Goal: Task Accomplishment & Management: Manage account settings

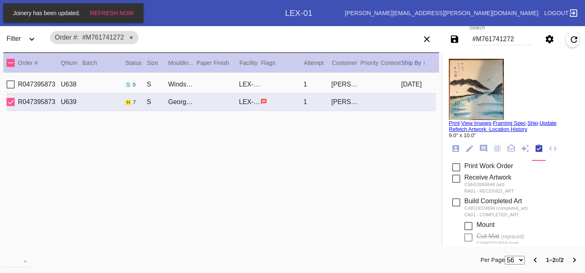
scroll to position [131, 0]
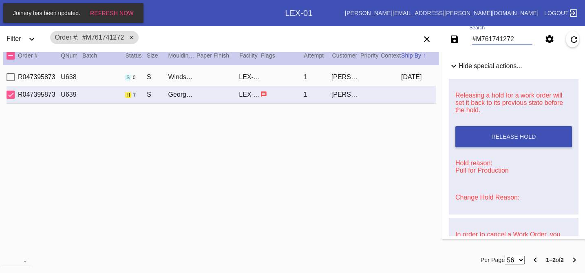
drag, startPoint x: 521, startPoint y: 41, endPoint x: 430, endPoint y: 30, distance: 91.2
click at [430, 30] on div "Save filters to NEW SAVED FILTER All Active Holiday All Retail Stores (Gift & G…" at bounding box center [498, 39] width 176 height 23
paste input "R599568754"
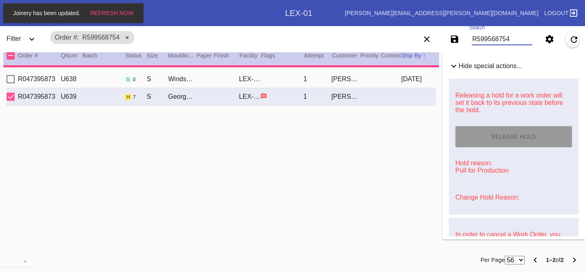
type input "R599568754"
type textarea "PRO NOTE: No replacement, please proceed with the damage. CM 8/4"
type input "3.0"
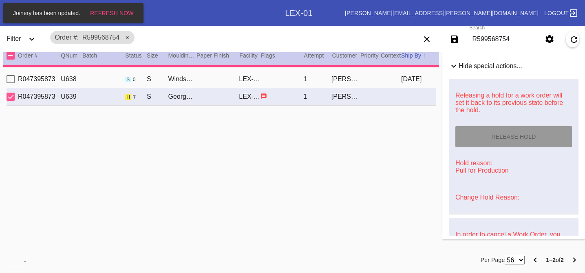
type input "3.0"
type input "10.25"
type input "13.375"
type textarea "art is transferable, black smudges and spots all thru out, large crease going d…"
type input "[DATE]"
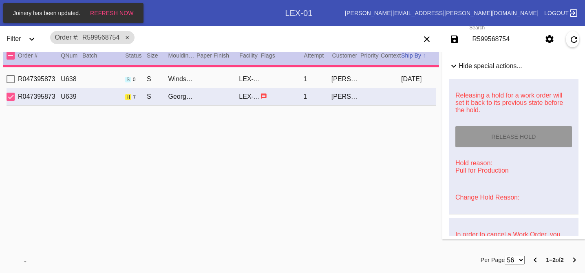
type input "[DATE]"
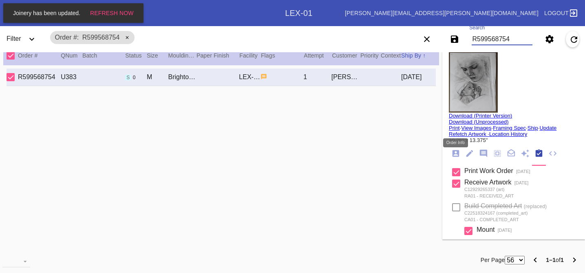
click at [455, 156] on icon "Order Info" at bounding box center [456, 153] width 9 height 9
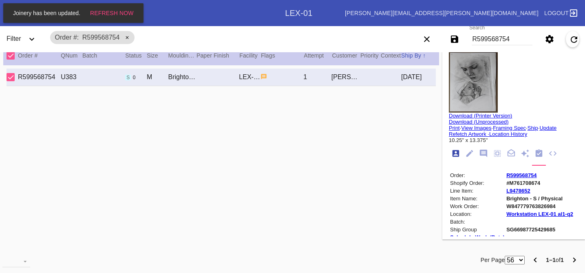
scroll to position [10, 0]
click at [484, 61] on img at bounding box center [473, 81] width 49 height 61
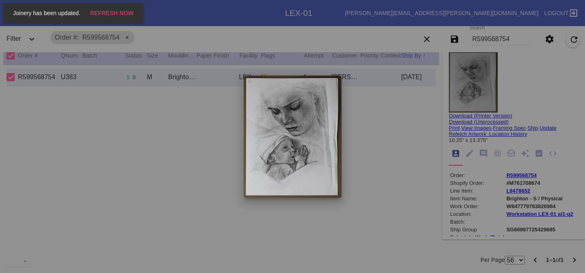
click at [412, 101] on div at bounding box center [292, 136] width 585 height 273
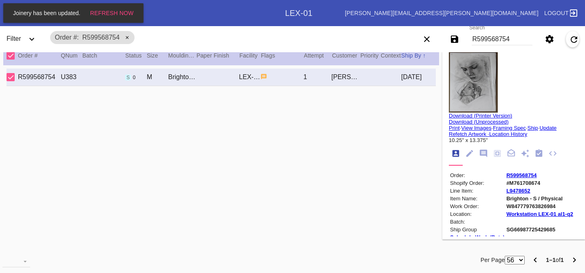
click at [473, 95] on img at bounding box center [473, 81] width 49 height 61
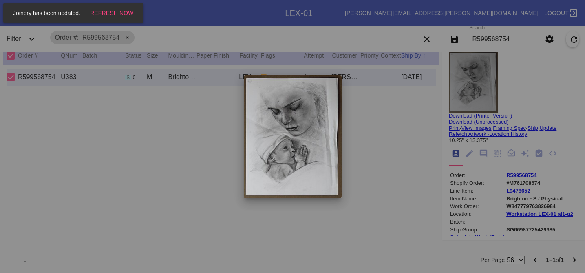
click at [420, 104] on div at bounding box center [292, 136] width 585 height 273
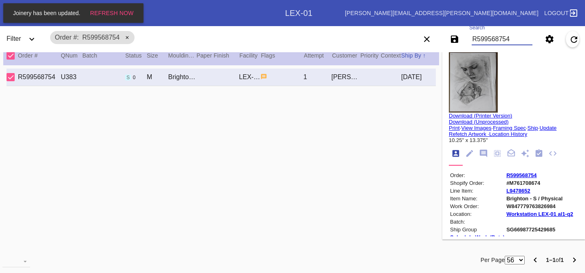
drag, startPoint x: 512, startPoint y: 38, endPoint x: 420, endPoint y: 25, distance: 92.7
click at [420, 25] on div "Work Orders LEX-01 [PERSON_NAME][EMAIL_ADDRESS][PERSON_NAME][DOMAIN_NAME] Logou…" at bounding box center [292, 13] width 585 height 26
paste input "R589918900"
type input "R589918900"
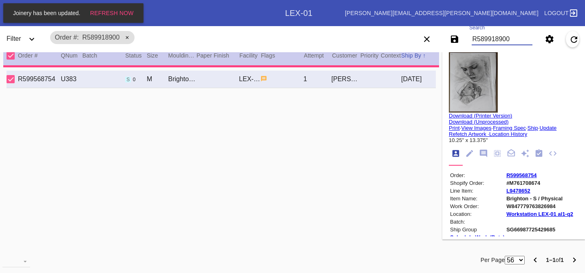
type input "1.5"
type input "22.875"
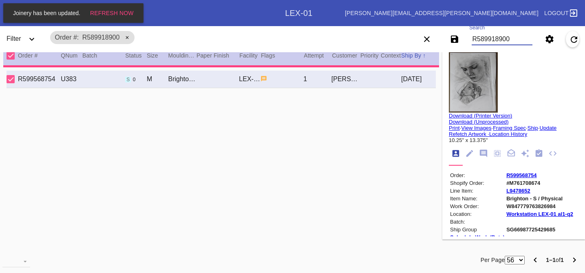
type input "32.0"
type textarea "There is a big scratch on the bottom just above the text. Scratches in the matt…"
type input "[DATE]"
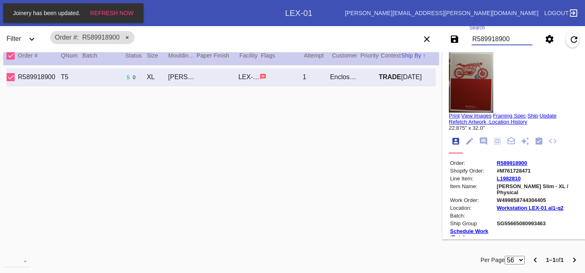
type input "R589918900"
click at [474, 82] on img at bounding box center [471, 81] width 44 height 61
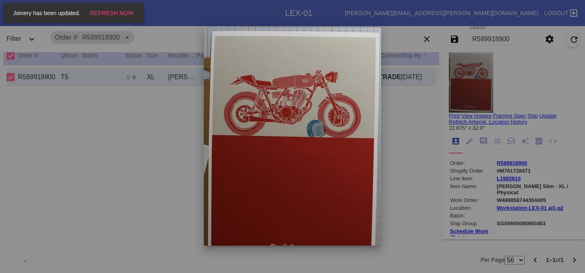
click at [417, 95] on div at bounding box center [292, 136] width 585 height 273
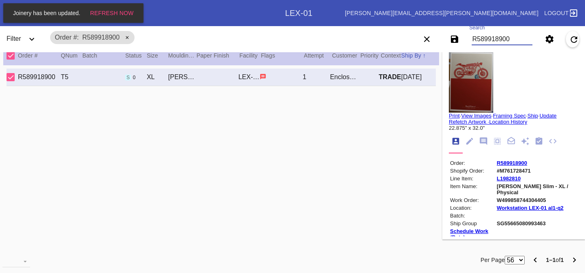
drag, startPoint x: 516, startPoint y: 35, endPoint x: 532, endPoint y: 44, distance: 18.3
click at [532, 44] on md-input-container "Search R589918900" at bounding box center [502, 39] width 67 height 19
paste input "R497869858"
type input "R497869858"
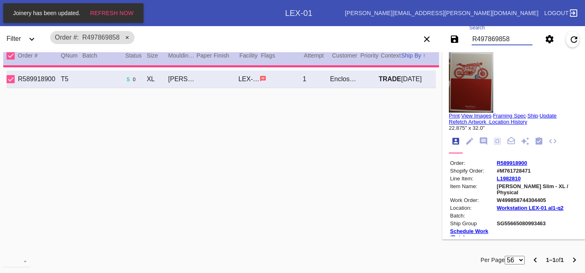
type input "2.5"
type input "22.75"
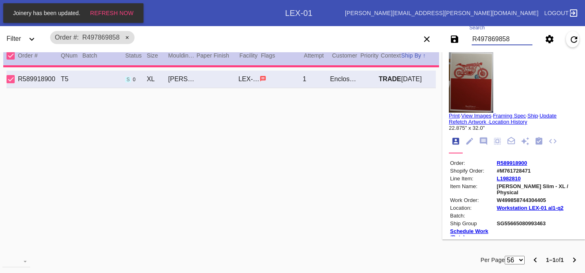
type input "31.75"
type input "[DATE]"
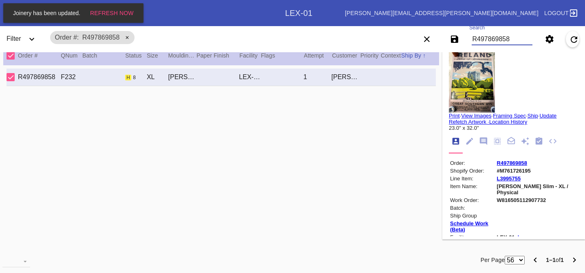
type input "R497869858"
drag, startPoint x: 542, startPoint y: 170, endPoint x: 505, endPoint y: 173, distance: 36.9
click at [505, 173] on td "#M761726195" at bounding box center [537, 170] width 81 height 7
copy td "#M761726195"
click at [505, 173] on td "#M761726195" at bounding box center [537, 170] width 81 height 7
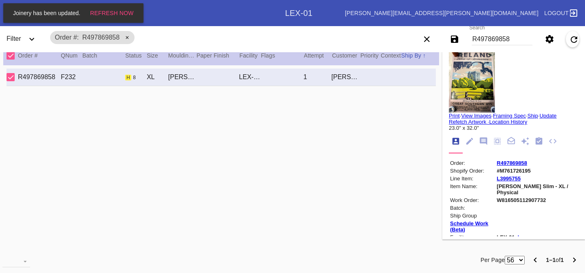
click at [465, 62] on img at bounding box center [472, 81] width 46 height 61
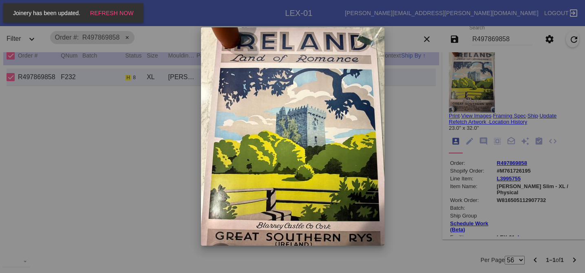
click at [421, 82] on div at bounding box center [292, 136] width 585 height 273
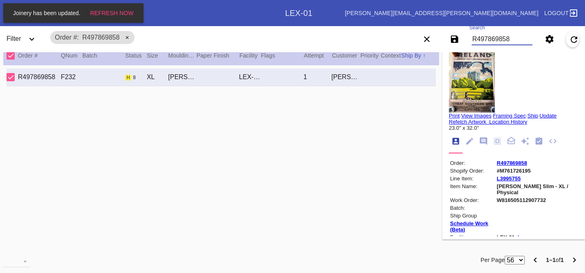
drag, startPoint x: 516, startPoint y: 40, endPoint x: 433, endPoint y: 26, distance: 84.1
click at [433, 26] on div "Work Orders LEX-01 [PERSON_NAME][EMAIL_ADDRESS][PERSON_NAME][DOMAIN_NAME] Logou…" at bounding box center [292, 13] width 585 height 26
paste input "R837842276"
type input "R837842276"
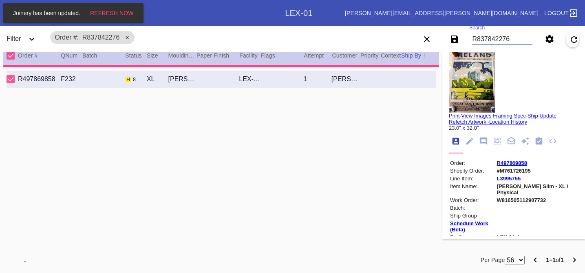
type input "3.0"
type input "10.625"
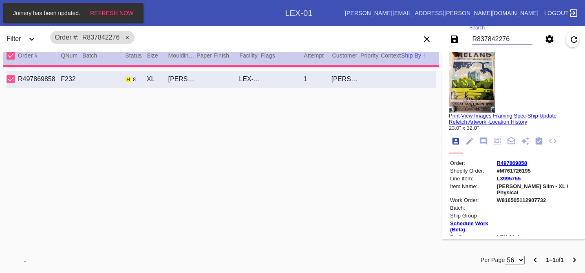
type input "14.125"
type textarea "specks, scratching throughout, signature bottom edge ,"
type input "[DATE]"
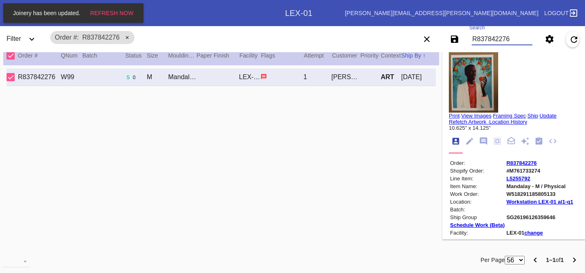
type input "R837842276"
click at [491, 94] on img at bounding box center [473, 81] width 49 height 61
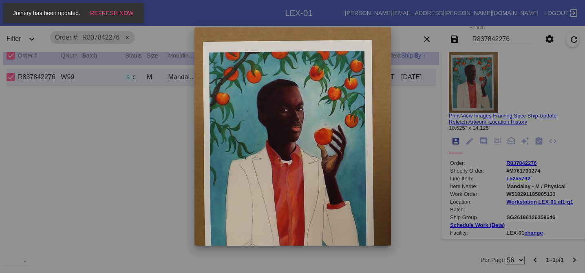
click at [417, 113] on div at bounding box center [292, 136] width 585 height 273
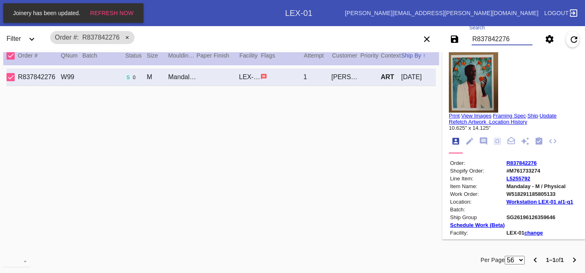
drag, startPoint x: 513, startPoint y: 41, endPoint x: 434, endPoint y: 31, distance: 79.4
click at [434, 31] on div "Save filters to NEW SAVED FILTER All Active Holiday All Retail Stores (Gift & G…" at bounding box center [498, 39] width 176 height 23
paste input "R761415084"
type input "R761415084"
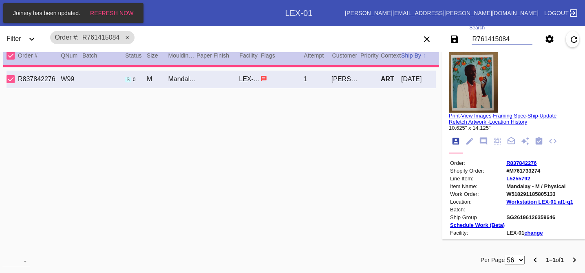
type input "13.0"
type input "19.0"
type textarea "transferable , deckled edges , folds and creasing , stray marks , smudging"
type input "[DATE]"
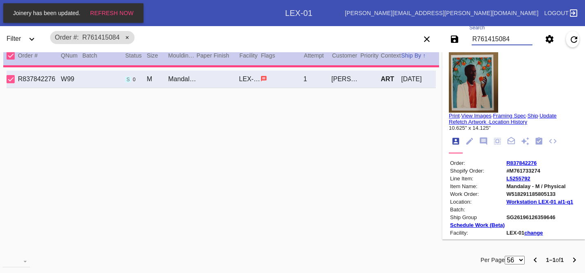
type input "[DATE]"
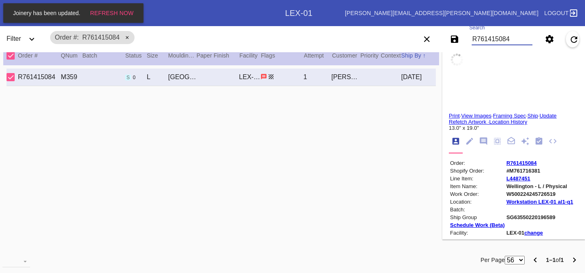
type input "[GEOGRAPHIC_DATA], [GEOGRAPHIC_DATA]"
type input "[PERSON_NAME] 2025"
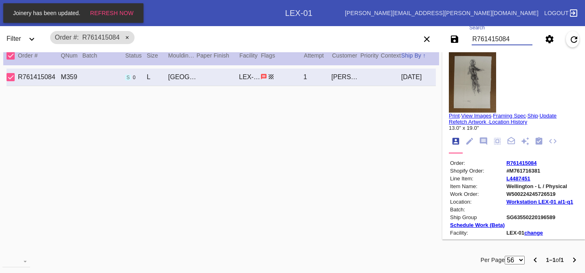
type input "R761415084"
click at [493, 95] on img at bounding box center [472, 81] width 47 height 61
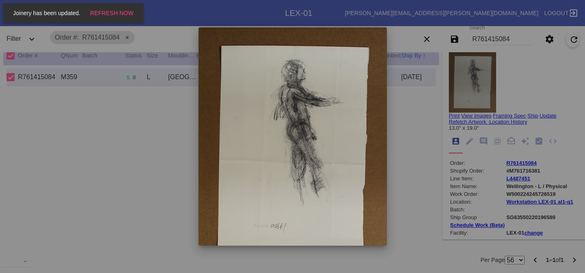
click at [412, 119] on div at bounding box center [292, 136] width 585 height 273
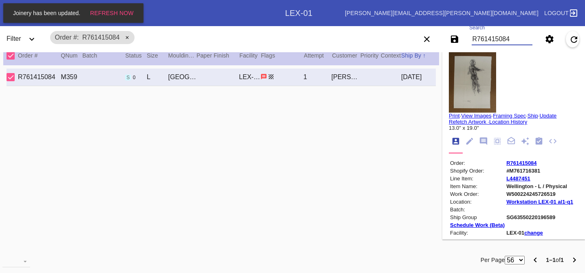
drag, startPoint x: 520, startPoint y: 36, endPoint x: 419, endPoint y: 28, distance: 101.9
click at [419, 28] on div "Save filters to NEW SAVED FILTER All Active Holiday All Retail Stores (Gift & G…" at bounding box center [498, 39] width 176 height 23
paste input "R760767933"
type input "R760767933"
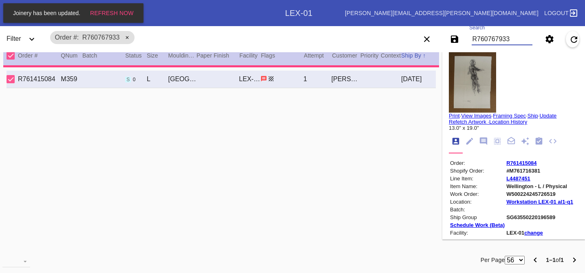
type input "1.5"
type input "19.625"
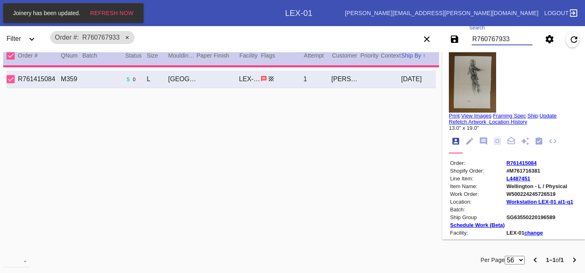
type input "25.5"
type textarea "light scratches, specks dents, scuffs, creases, raised areas, preexisting damage"
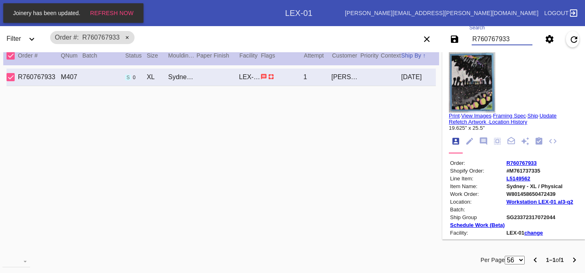
type input "R760767933"
click at [468, 78] on img at bounding box center [472, 81] width 47 height 61
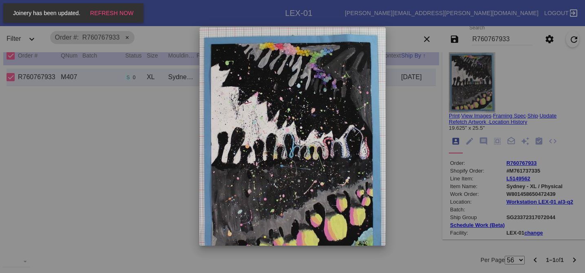
click at [404, 96] on div at bounding box center [292, 136] width 585 height 273
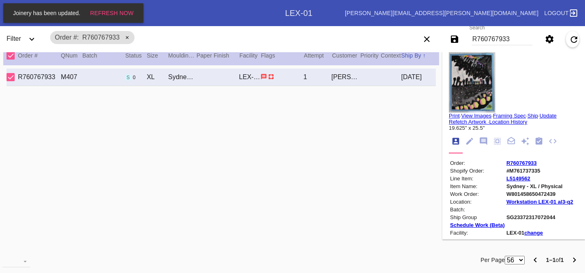
click at [459, 73] on img at bounding box center [472, 81] width 47 height 61
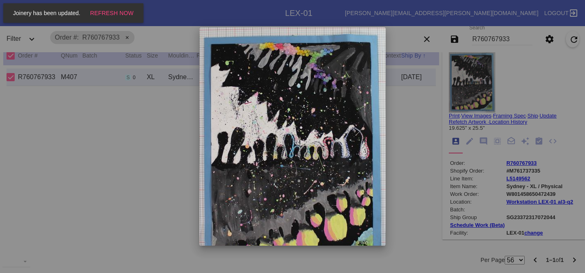
click at [419, 100] on div at bounding box center [292, 136] width 585 height 273
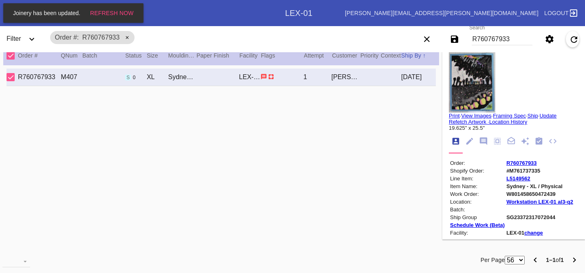
click at [476, 74] on img at bounding box center [472, 81] width 47 height 61
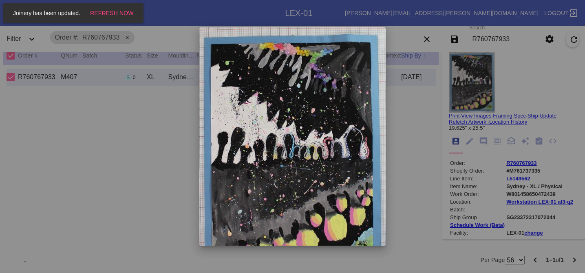
click at [427, 87] on div at bounding box center [292, 136] width 585 height 273
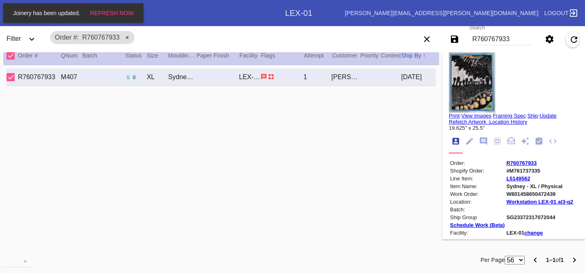
click at [464, 73] on img at bounding box center [472, 81] width 47 height 61
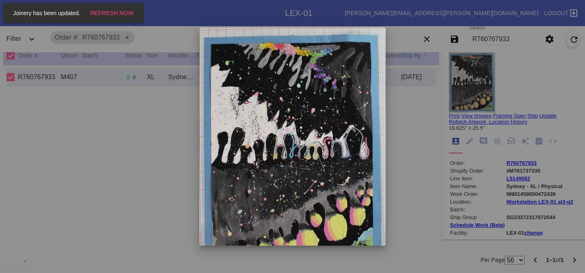
click at [411, 98] on div at bounding box center [292, 136] width 585 height 273
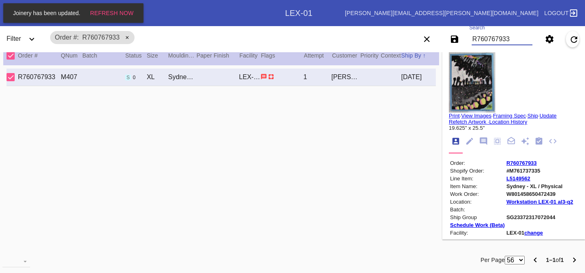
drag, startPoint x: 520, startPoint y: 35, endPoint x: 468, endPoint y: 31, distance: 52.0
click at [468, 31] on div "Save filters to NEW SAVED FILTER All Active Holiday All Retail Stores (Gift & G…" at bounding box center [498, 39] width 176 height 23
paste input "R032259325"
type input "R032259325"
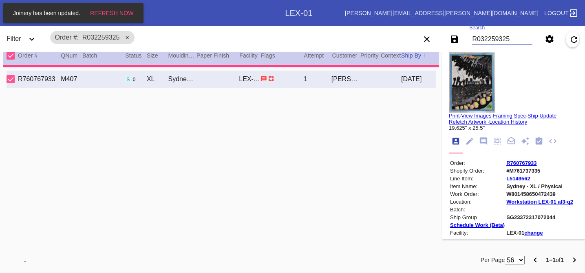
type textarea "PRO NOTE: I think this is fine, please take to Art Care to review. CM 7/31"
type input "1.0"
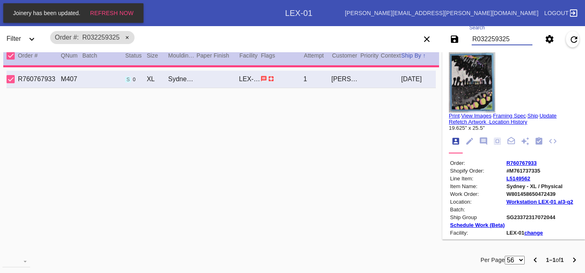
type input "18.0"
type input "24.0"
type input "[DATE]"
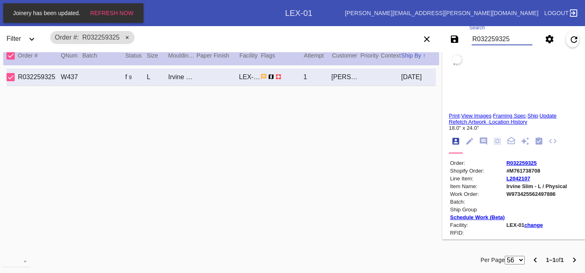
type textarea "This artwork was purchased by [PERSON_NAME] for [PERSON_NAME] birthday in [DATE…"
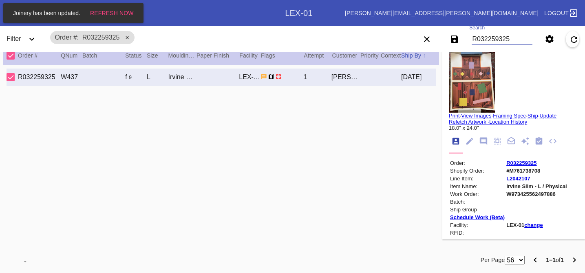
type input "R032259325"
click at [487, 68] on img at bounding box center [472, 81] width 46 height 61
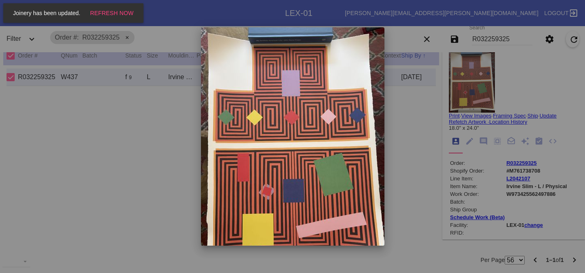
click at [430, 76] on div at bounding box center [292, 136] width 585 height 273
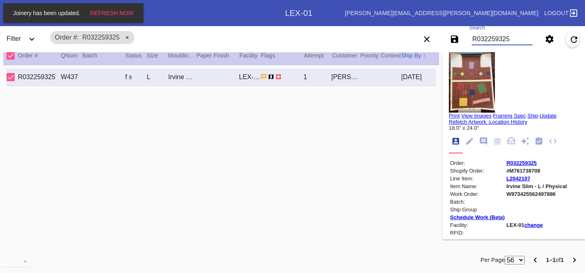
drag, startPoint x: 512, startPoint y: 39, endPoint x: 437, endPoint y: 36, distance: 75.1
click at [437, 36] on div "Save filters to NEW SAVED FILTER All Active Holiday All Retail Stores (Gift & G…" at bounding box center [498, 39] width 176 height 23
paste input "R136407518"
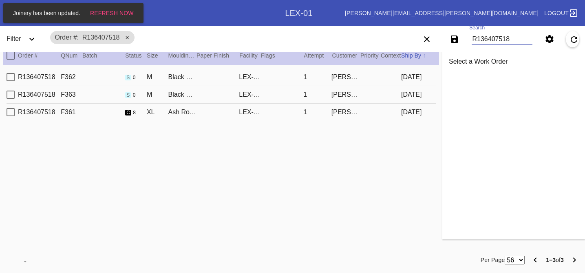
type input "R136407518"
click at [355, 113] on div "[PERSON_NAME]" at bounding box center [346, 112] width 28 height 7
type input "2.5"
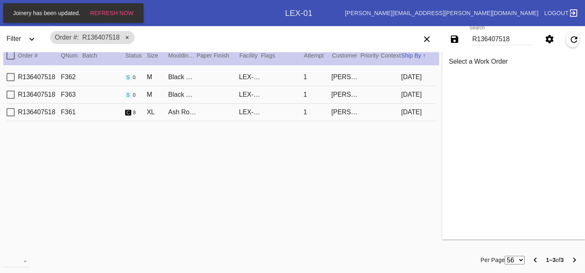
type input "2.5"
type input "0.1875"
type input "20.0"
type input "[DATE]"
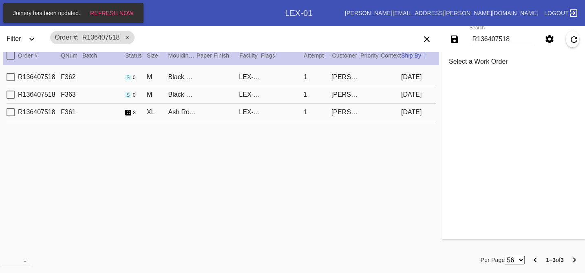
type input "[DATE]"
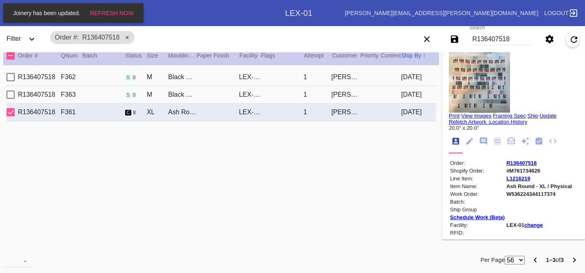
click at [474, 84] on img at bounding box center [479, 81] width 61 height 61
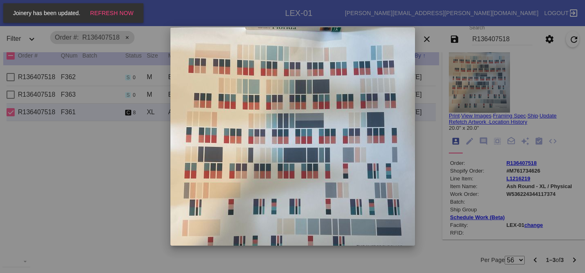
click at [430, 107] on div at bounding box center [292, 136] width 585 height 273
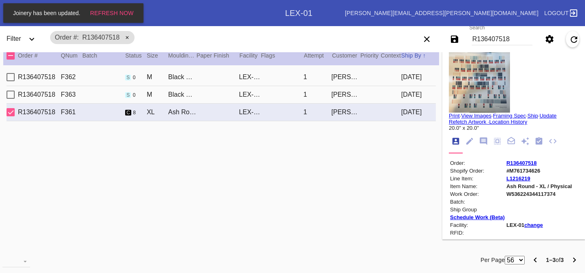
click at [468, 85] on img at bounding box center [479, 81] width 61 height 61
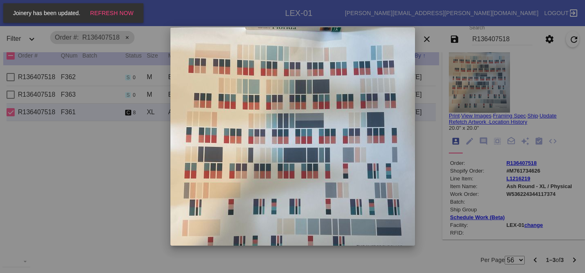
click at [456, 89] on div at bounding box center [292, 136] width 585 height 273
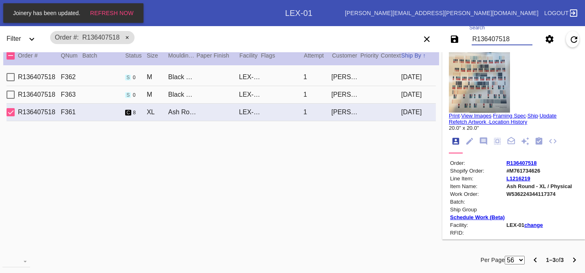
drag, startPoint x: 513, startPoint y: 40, endPoint x: 397, endPoint y: 7, distance: 121.0
click at [397, 7] on div "Work Orders LEX-01 [PERSON_NAME][EMAIL_ADDRESS][PERSON_NAME][DOMAIN_NAME] Logou…" at bounding box center [292, 13] width 585 height 26
paste input "R967600924"
type input "R967600924"
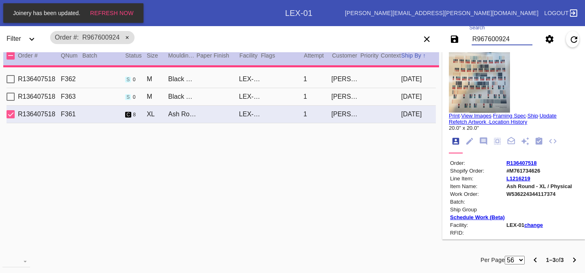
type input "0.0"
type input "24.0"
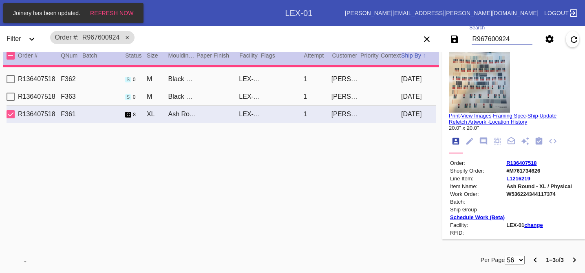
type input "36.0"
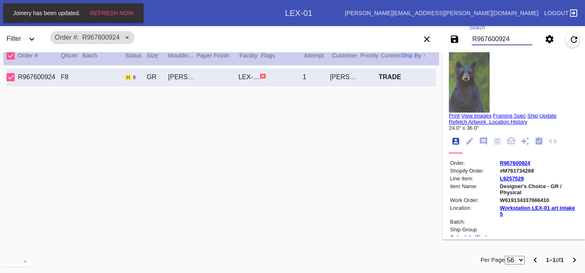
click at [448, 94] on md-content "Select a Work Order Print · View Images · Framing Spec · Ship · Update Refetch …" at bounding box center [514, 142] width 136 height 188
click at [461, 89] on img at bounding box center [469, 81] width 41 height 61
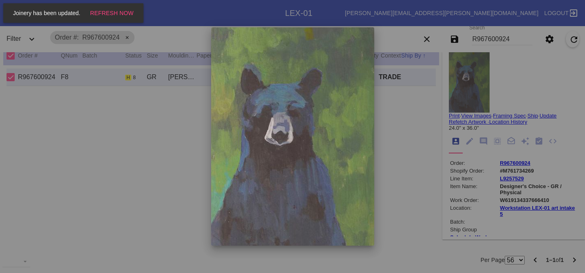
click at [400, 108] on div at bounding box center [292, 136] width 585 height 273
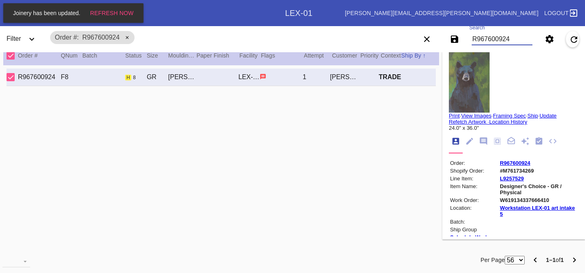
drag, startPoint x: 514, startPoint y: 41, endPoint x: 412, endPoint y: 29, distance: 103.1
click at [412, 29] on div "Save filters to NEW SAVED FILTER All Active Holiday All Retail Stores (Gift & G…" at bounding box center [498, 39] width 176 height 23
type input "\"
paste input "R487660992"
type input "R487660992"
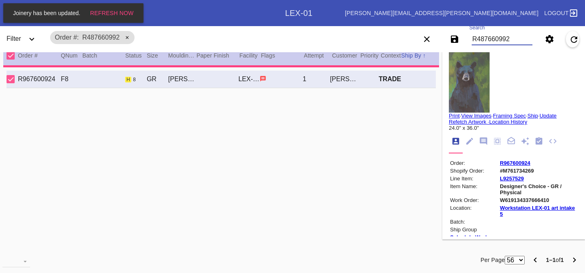
type input "3.0"
type input "18.0"
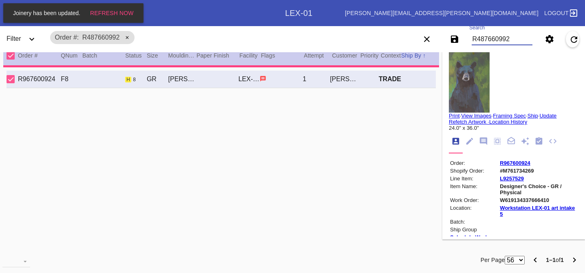
type input "24.0"
type input "[DATE]"
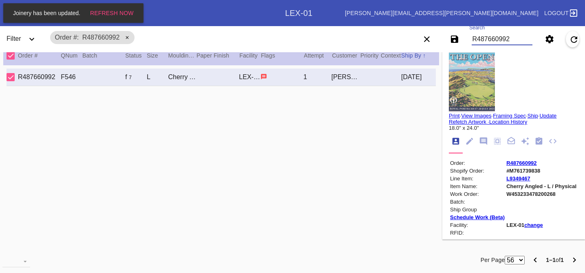
type input "R487660992"
click at [478, 97] on img at bounding box center [472, 81] width 46 height 61
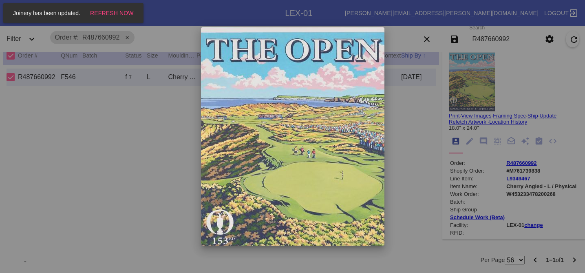
click at [415, 110] on div at bounding box center [292, 136] width 585 height 273
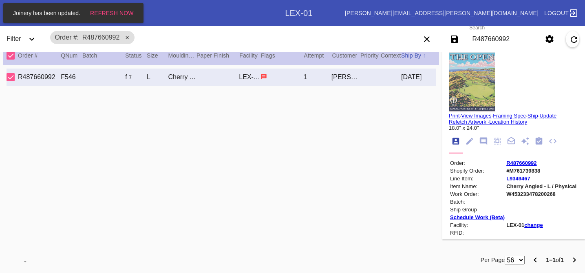
click at [460, 89] on img at bounding box center [472, 81] width 46 height 61
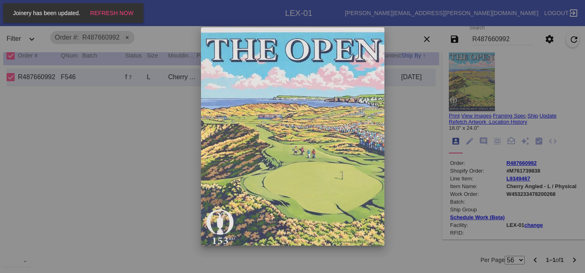
click at [426, 97] on div at bounding box center [292, 136] width 585 height 273
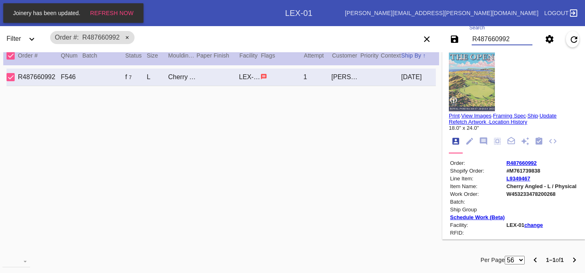
drag, startPoint x: 513, startPoint y: 36, endPoint x: 437, endPoint y: 26, distance: 76.6
click at [437, 26] on div "Work Orders LEX-01 [PERSON_NAME][EMAIL_ADDRESS][PERSON_NAME][DOMAIN_NAME] Logou…" at bounding box center [292, 13] width 585 height 26
paste input "R038543311"
type input "R038543311"
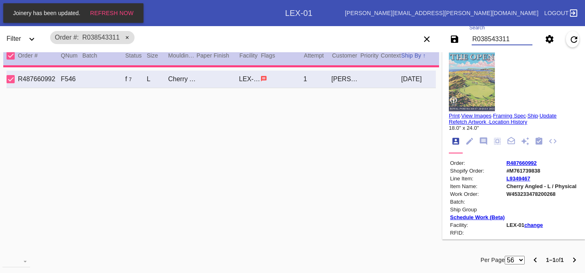
type input "1.5"
type input "16.0"
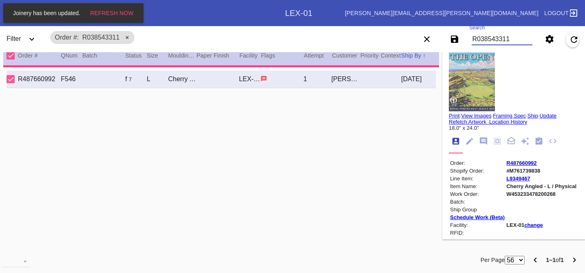
type input "22.0"
type input "[DATE]"
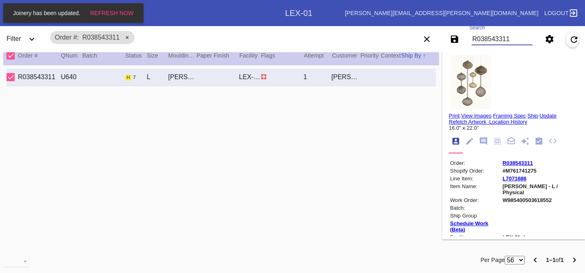
type input "R038543311"
click at [455, 85] on img at bounding box center [471, 81] width 44 height 61
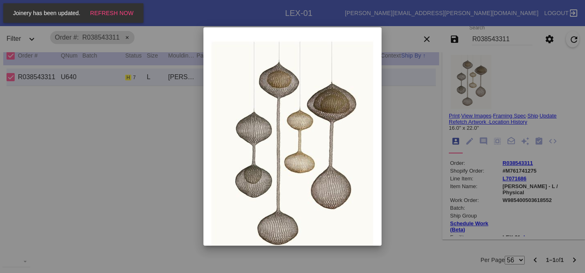
click at [436, 85] on div at bounding box center [292, 136] width 585 height 273
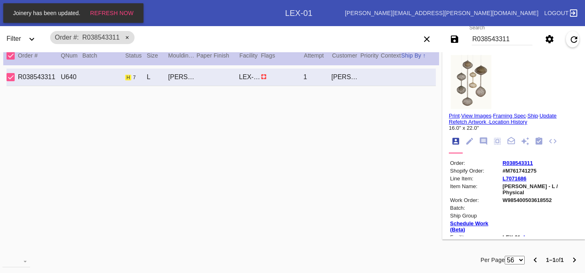
click at [472, 81] on img at bounding box center [471, 81] width 44 height 61
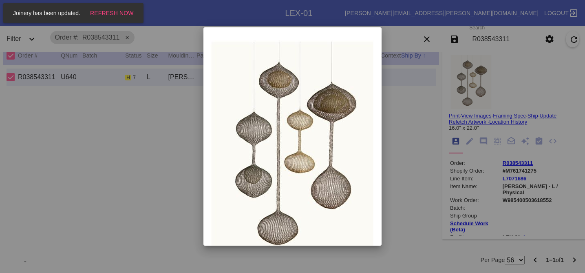
click at [426, 100] on div at bounding box center [292, 136] width 585 height 273
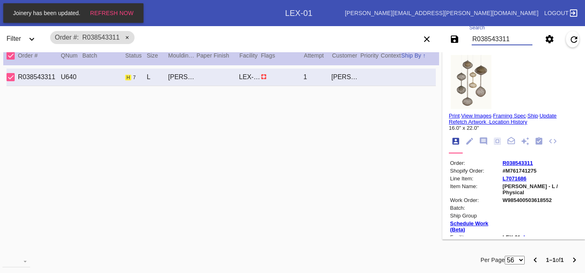
click at [437, 37] on body "Joinery has been updated. Refresh Now Search .a { fill: #1d2019; } Spinner .a {…" at bounding box center [292, 136] width 585 height 273
paste input "R916201317"
type input "R916201317"
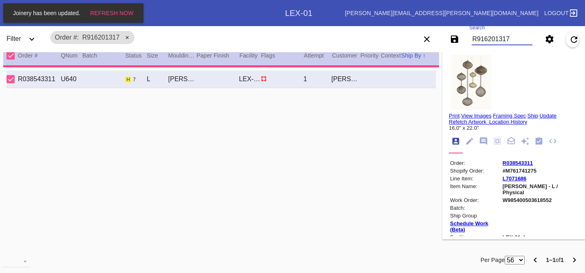
type input "12.0"
type input "[DATE]"
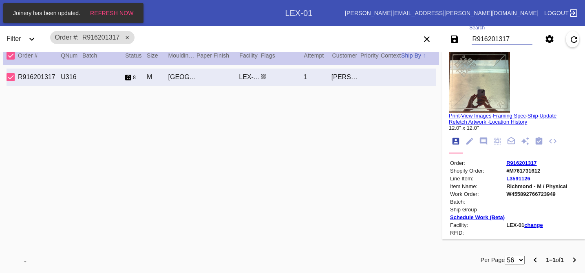
type input "R916201317"
click at [485, 84] on img at bounding box center [479, 81] width 61 height 61
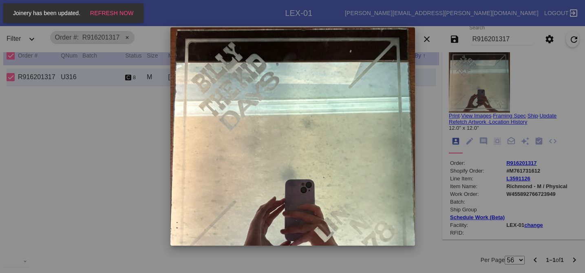
click at [423, 79] on div at bounding box center [292, 136] width 585 height 273
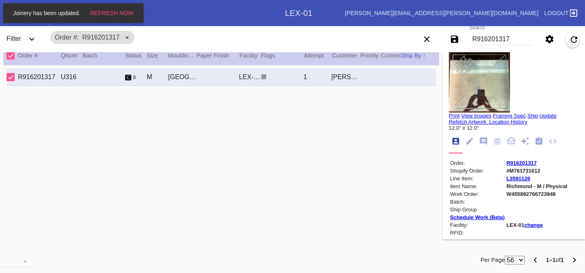
click at [487, 83] on img at bounding box center [479, 81] width 61 height 61
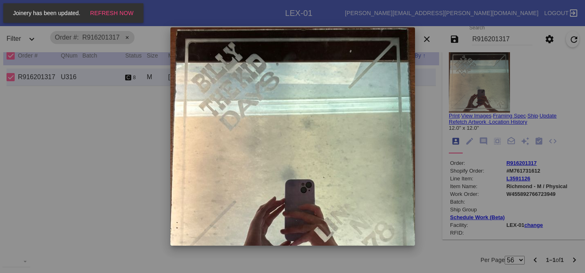
click at [439, 84] on div at bounding box center [292, 136] width 585 height 273
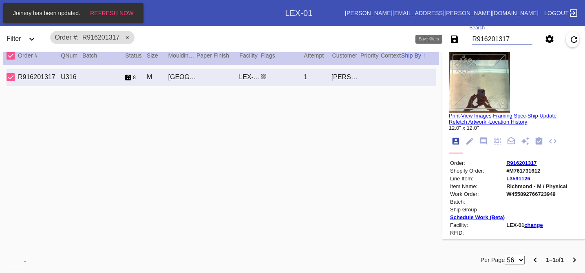
drag, startPoint x: 512, startPoint y: 41, endPoint x: 454, endPoint y: 31, distance: 59.2
click at [454, 31] on div "Save filters to NEW SAVED FILTER All Active Holiday All Retail Stores (Gift & G…" at bounding box center [498, 39] width 176 height 23
paste input "R020801286"
type input "R020801286"
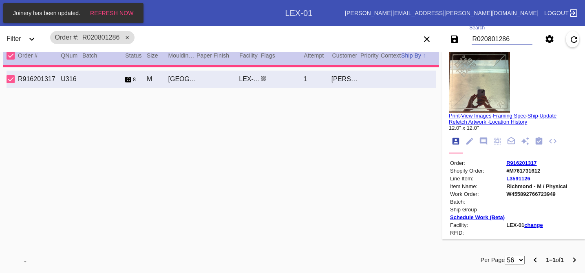
type input "0.0"
type input "14.0"
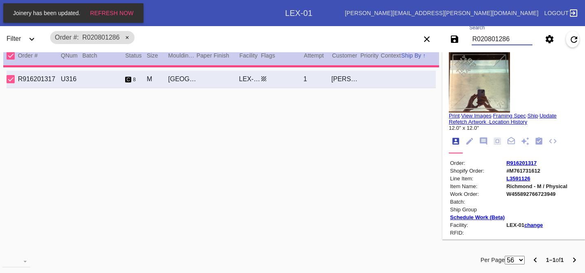
type input "23.0"
type input "[DATE]"
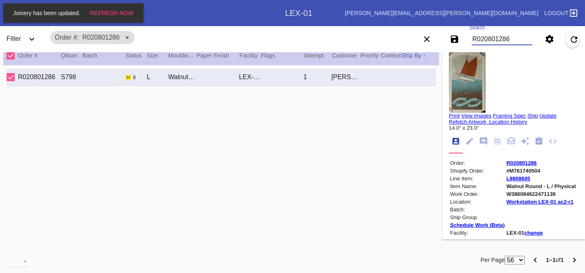
type input "R020801286"
click at [477, 77] on img at bounding box center [467, 81] width 37 height 61
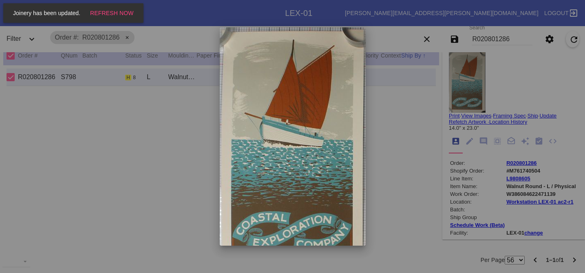
click at [408, 120] on div at bounding box center [292, 136] width 585 height 273
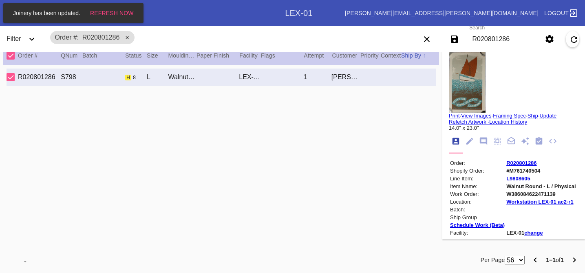
click at [470, 71] on img at bounding box center [467, 81] width 37 height 61
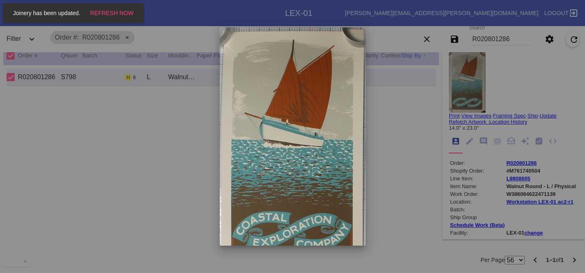
click at [414, 83] on div at bounding box center [292, 136] width 585 height 273
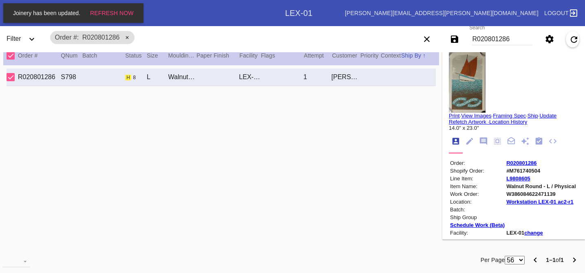
click at [459, 71] on img at bounding box center [467, 81] width 37 height 61
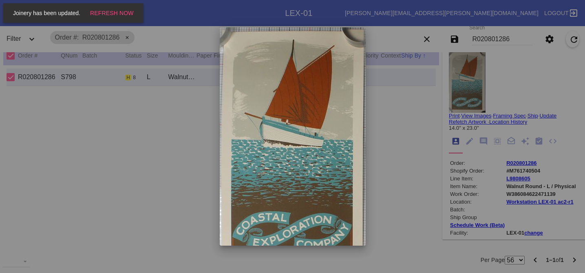
click at [432, 82] on div at bounding box center [292, 136] width 585 height 273
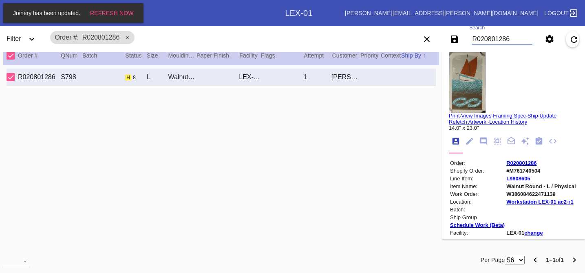
drag, startPoint x: 522, startPoint y: 35, endPoint x: 456, endPoint y: 29, distance: 66.5
click at [456, 29] on div "Save filters to NEW SAVED FILTER All Active Holiday All Retail Stores (Gift & G…" at bounding box center [498, 39] width 176 height 23
paste input "R020442745"
type input "R020442745"
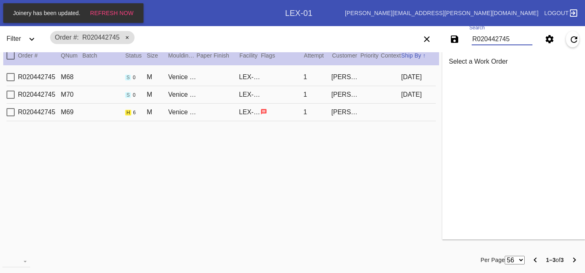
type input "R020442745"
click at [393, 115] on div "R020442745 M69 h 6 M Venice Mini / No Mat LEX-01 1 [PERSON_NAME]" at bounding box center [222, 113] width 430 height 18
type input "0.0"
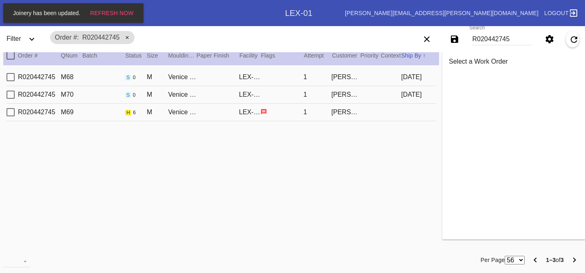
type input "0.0"
type input "0.1875"
type input "10.125"
type input "13.125"
type textarea "Bent corners, indentations."
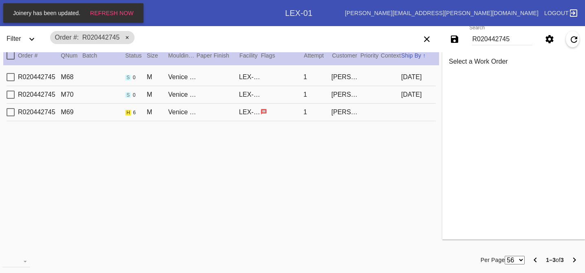
type input "[DATE]"
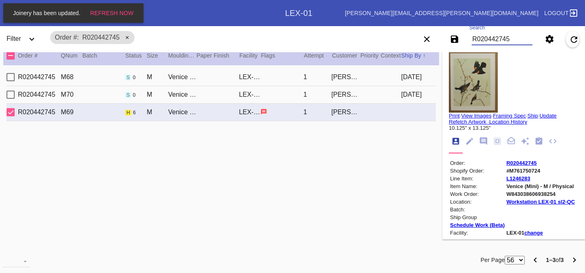
drag, startPoint x: 525, startPoint y: 39, endPoint x: 469, endPoint y: 39, distance: 55.5
click at [469, 39] on md-input-container "Search R020442745" at bounding box center [502, 39] width 67 height 19
paste input "R020442745"
type input "R020442745"
click at [482, 144] on icon "Notes" at bounding box center [483, 140] width 7 height 7
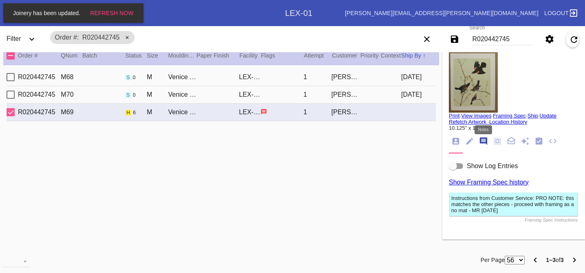
scroll to position [50, 0]
click at [374, 95] on div "R020442745 M70 s 0 M Venice Mini / No Mat LEX-01 1 [PERSON_NAME] [DATE]" at bounding box center [222, 95] width 430 height 18
type input "[DATE]"
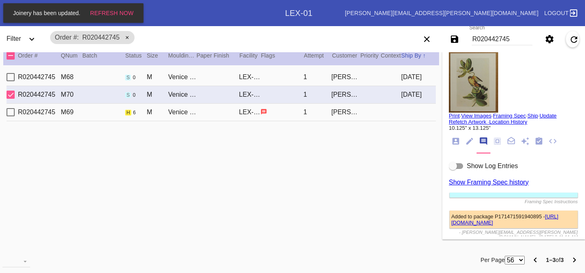
click at [377, 70] on div "R020442745 M68 s 0 M Venice Mini / No Mat LEX-01 1 [PERSON_NAME] [DATE]" at bounding box center [222, 78] width 430 height 18
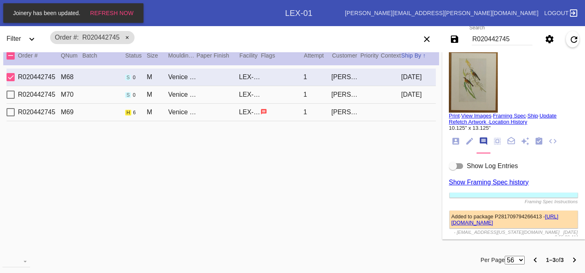
click at [377, 116] on div "R020442745 M69 h 6 M Venice Mini / No Mat LEX-01 1 [PERSON_NAME]" at bounding box center [222, 113] width 430 height 18
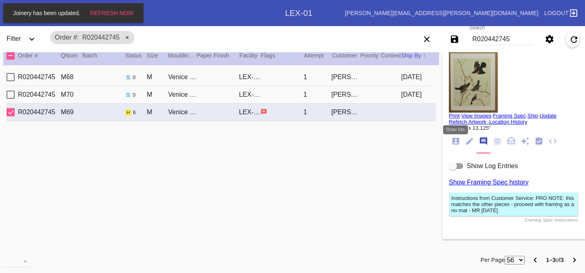
click at [456, 142] on icon "Order Info" at bounding box center [456, 141] width 7 height 7
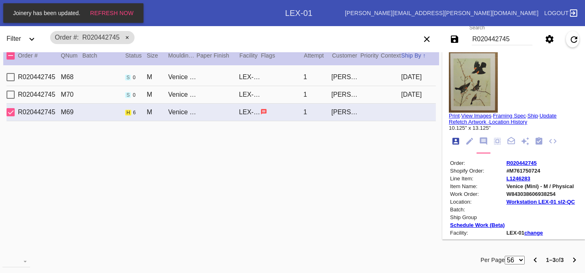
scroll to position [10, 0]
click at [391, 96] on div "R020442745 M70 s 0 M Venice Mini / No Mat LEX-01 1 [PERSON_NAME] [DATE]" at bounding box center [222, 95] width 430 height 18
type input "[DATE]"
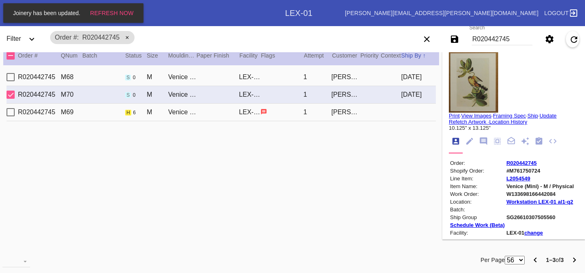
click at [383, 113] on div "R020442745 M69 h 6 M Venice Mini / No Mat LEX-01 1 [PERSON_NAME]" at bounding box center [222, 113] width 430 height 18
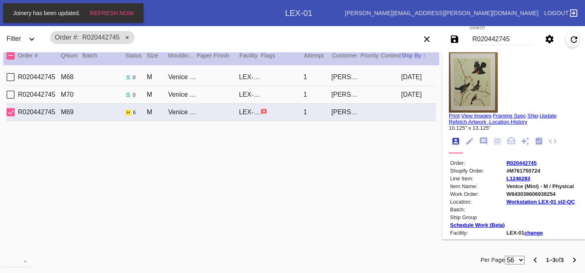
click at [534, 144] on md-tab-item at bounding box center [539, 141] width 14 height 15
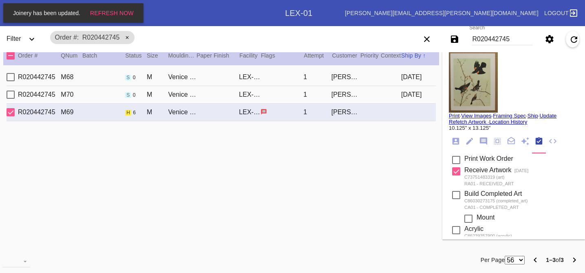
scroll to position [298, 0]
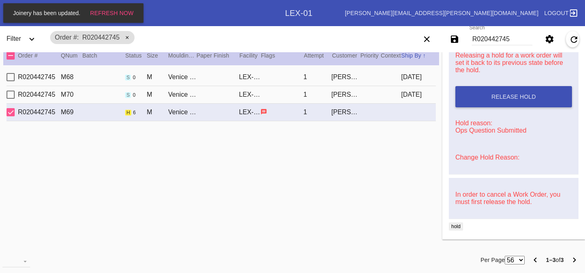
click at [492, 156] on link "Change Hold Reason:" at bounding box center [488, 157] width 64 height 7
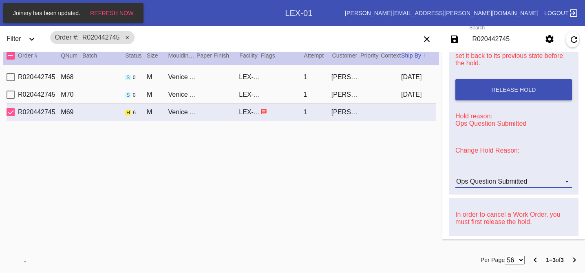
click at [499, 185] on div "Ops Question Submitted" at bounding box center [492, 181] width 71 height 7
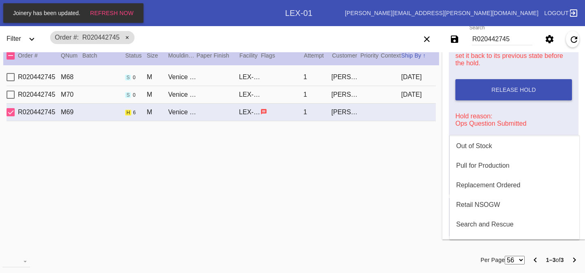
scroll to position [248, 0]
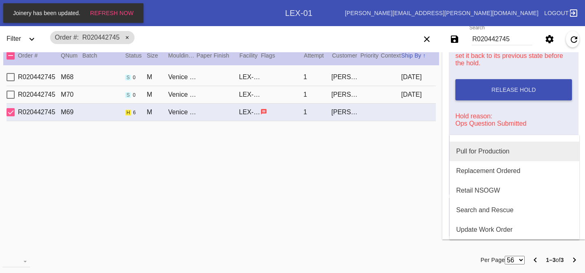
click at [481, 154] on div "Pull for Production" at bounding box center [483, 151] width 53 height 7
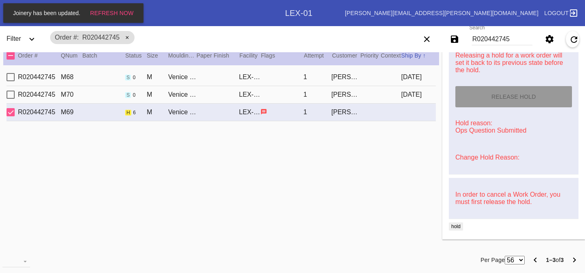
type input "[DATE]"
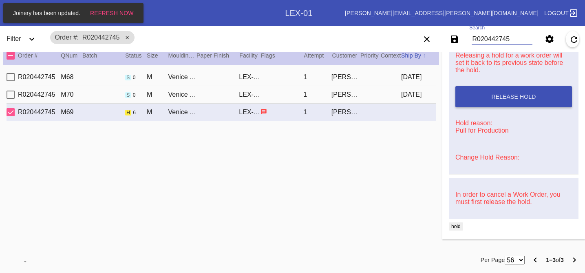
drag, startPoint x: 515, startPoint y: 42, endPoint x: 458, endPoint y: 29, distance: 58.7
click at [458, 29] on div "Save filters to NEW SAVED FILTER All Active Holiday All Retail Stores (Gift & G…" at bounding box center [498, 39] width 176 height 23
paste input "R061865684"
type input "R061865684"
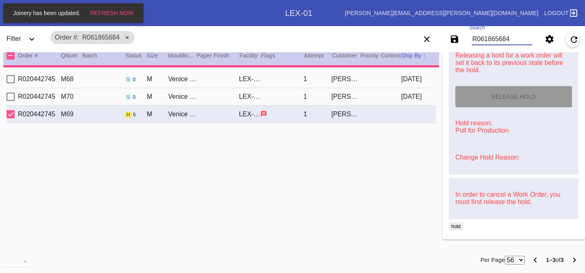
type input "2.5"
type input "4.0"
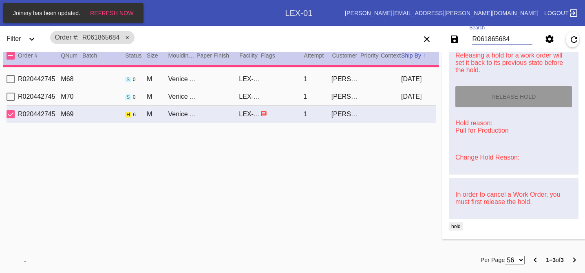
type input "4.0"
type input "[DATE]"
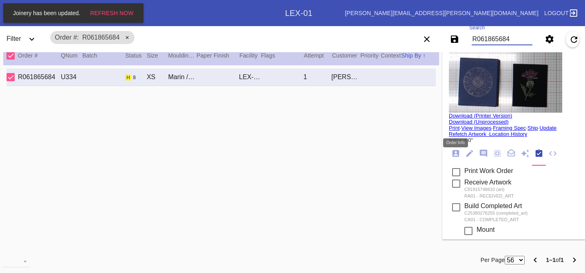
type input "R061865684"
click at [457, 152] on icon "Order Info" at bounding box center [456, 153] width 7 height 7
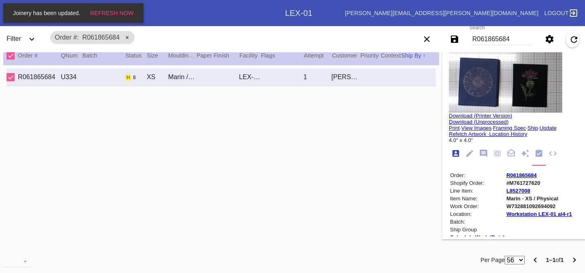
scroll to position [10, 0]
click at [481, 127] on link "View Images" at bounding box center [476, 128] width 30 height 6
drag, startPoint x: 543, startPoint y: 184, endPoint x: 506, endPoint y: 184, distance: 36.7
click at [506, 184] on td "#M761727620" at bounding box center [539, 183] width 66 height 7
copy td "#M761727620"
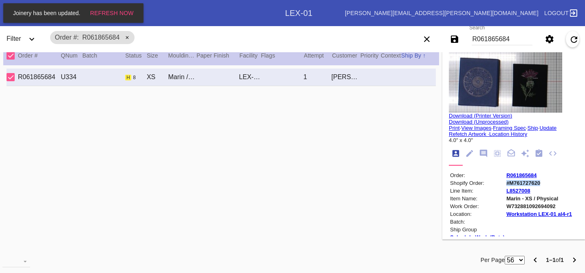
click at [506, 184] on td "#M761727620" at bounding box center [539, 183] width 66 height 7
click at [470, 154] on icon "Work Order Fields" at bounding box center [470, 154] width 6 height 6
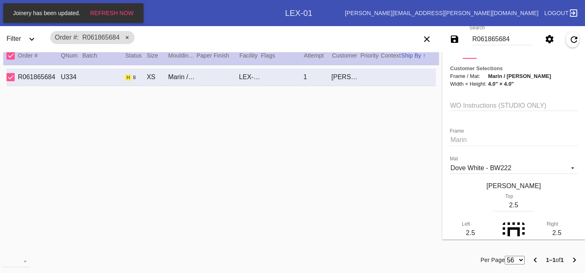
scroll to position [0, 0]
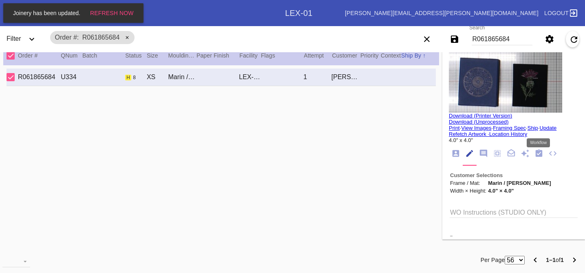
click at [536, 153] on icon "Workflow" at bounding box center [539, 152] width 7 height 7
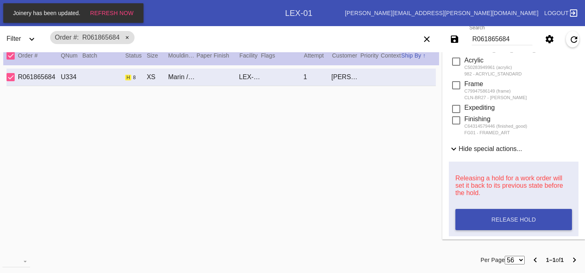
scroll to position [359, 0]
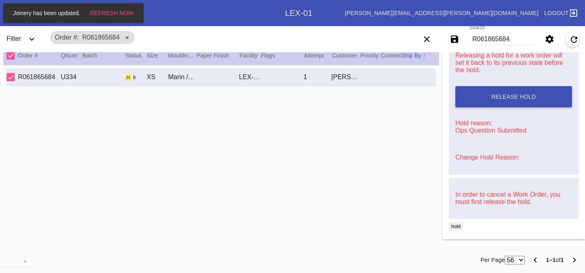
click at [481, 156] on link "Change Hold Reason:" at bounding box center [488, 157] width 64 height 7
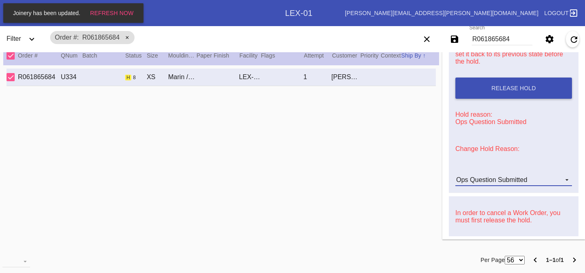
click at [483, 186] on md-select-value "Ops Question Submitted" at bounding box center [514, 180] width 117 height 12
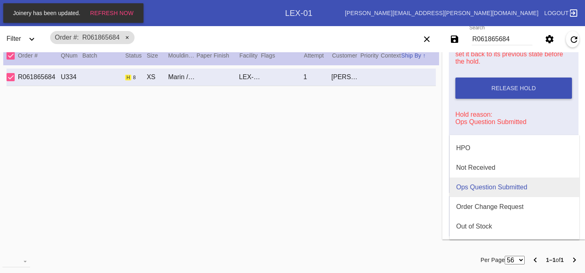
scroll to position [0, 0]
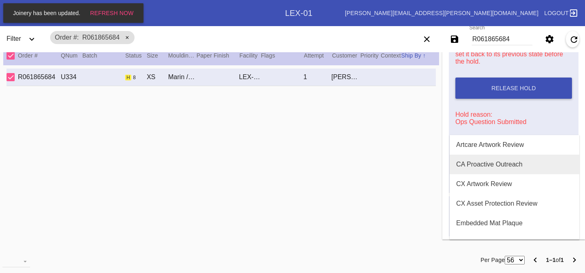
click at [488, 169] on md-option "CA Proactive Outreach" at bounding box center [515, 165] width 130 height 20
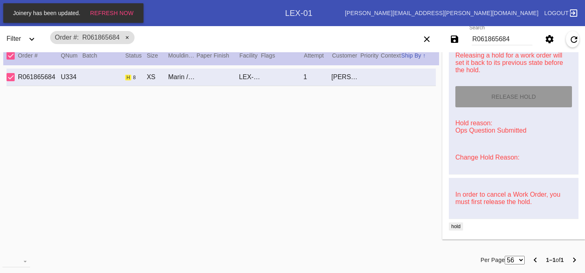
type input "[DATE]"
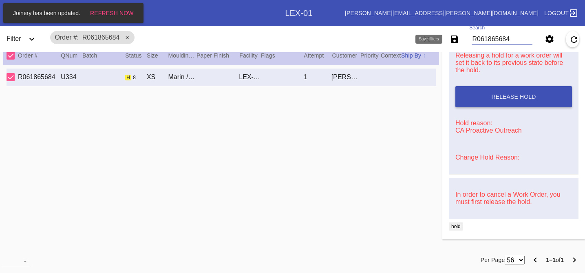
drag, startPoint x: 513, startPoint y: 40, endPoint x: 436, endPoint y: 35, distance: 77.2
click at [436, 35] on body "Joinery has been updated. Refresh Now Search .a { fill: #1d2019; } Spinner .a {…" at bounding box center [292, 136] width 585 height 273
paste input "R105940117"
type input "R105940117"
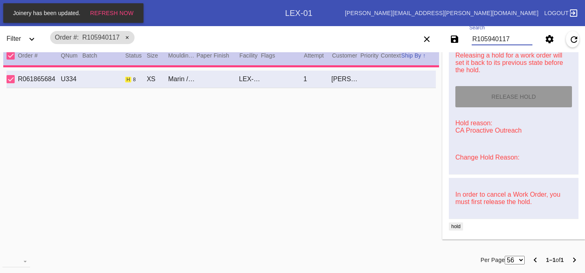
type input "3.0"
type input "17.75"
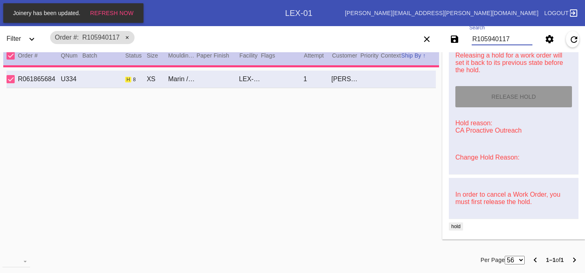
type input "12.125"
type textarea "wrinkles, loose threads, slightly uneven edges, holes,"
type input "[DATE]"
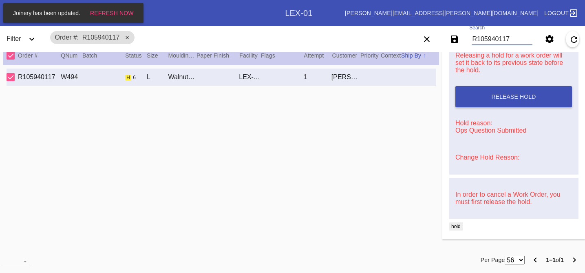
type input "R105940117"
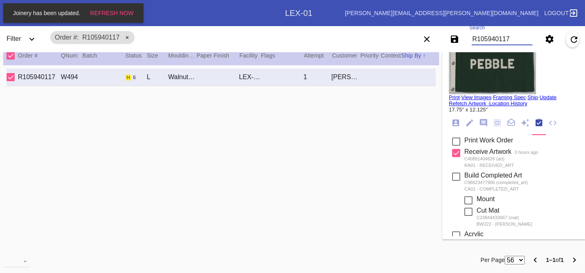
scroll to position [0, 0]
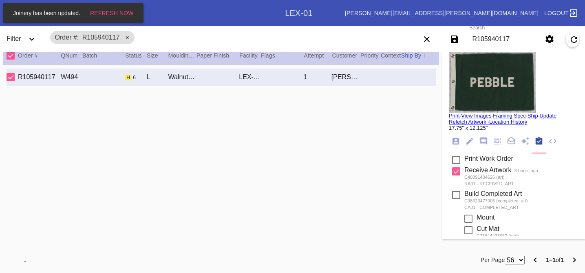
click at [516, 62] on img at bounding box center [492, 81] width 87 height 61
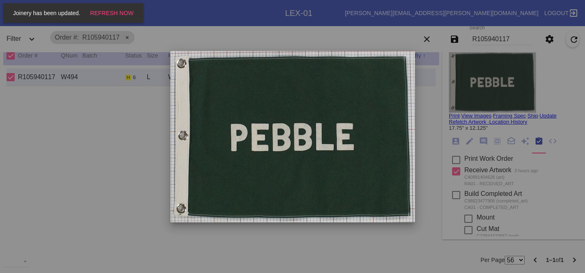
click at [434, 84] on div at bounding box center [292, 136] width 585 height 273
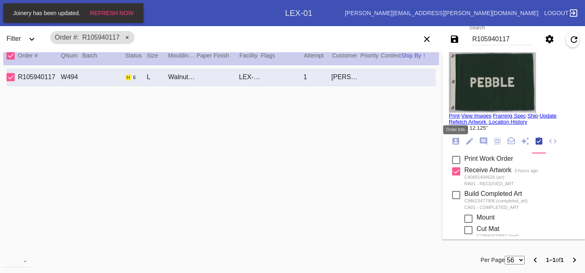
click at [456, 144] on icon "Order Info" at bounding box center [456, 141] width 9 height 9
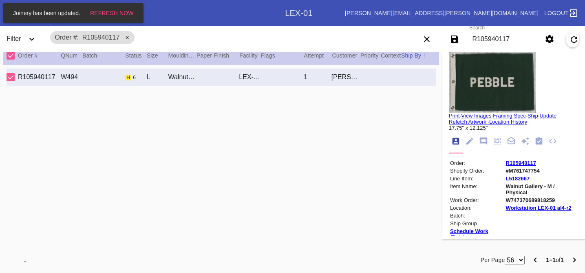
scroll to position [10, 0]
drag, startPoint x: 543, startPoint y: 171, endPoint x: 505, endPoint y: 171, distance: 37.9
click at [505, 171] on table "Order: R105940117 Shopify Order: #M761747754 Line Item: L5182667 Item Name: Wal…" at bounding box center [514, 234] width 130 height 151
copy td "#M761747754"
click at [505, 171] on table "Order: R105940117 Shopify Order: #M761747754 Line Item: L5182667 Item Name: Wal…" at bounding box center [514, 234] width 130 height 151
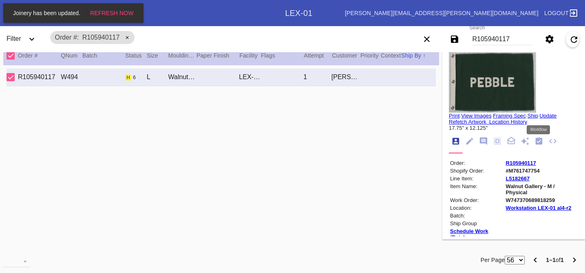
click at [541, 141] on icon "Workflow" at bounding box center [539, 141] width 9 height 9
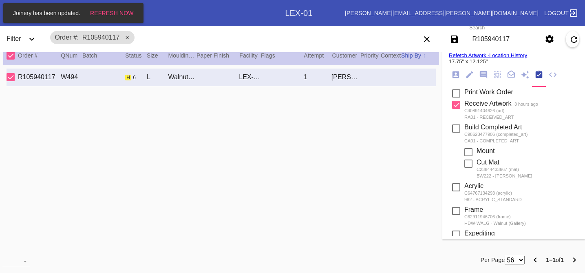
scroll to position [322, 0]
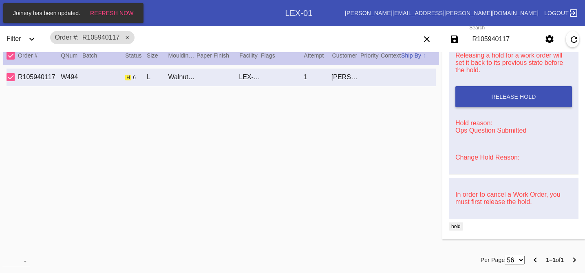
click at [485, 154] on link "Change Hold Reason:" at bounding box center [488, 157] width 64 height 7
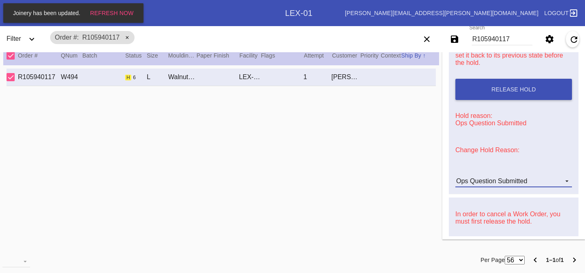
click at [492, 184] on div "Ops Question Submitted" at bounding box center [492, 180] width 71 height 7
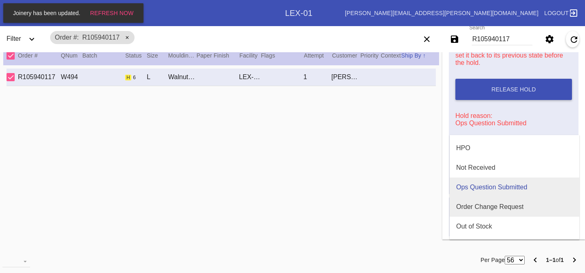
scroll to position [0, 0]
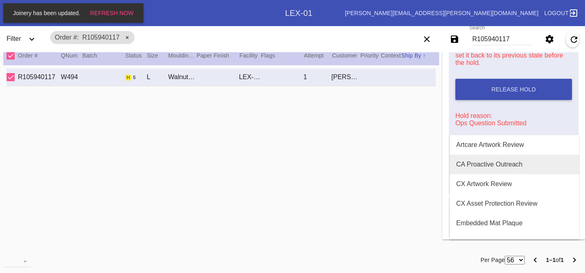
click at [480, 169] on md-option "CA Proactive Outreach" at bounding box center [515, 165] width 130 height 20
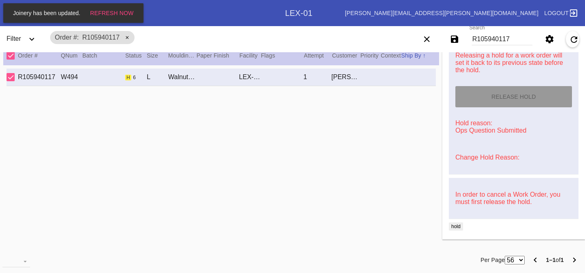
type input "[DATE]"
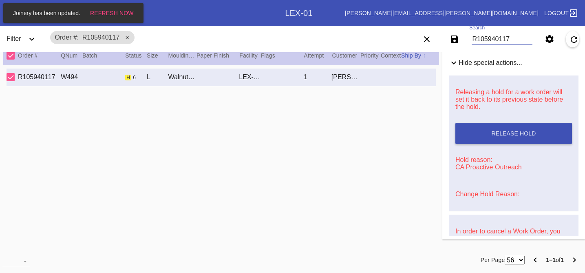
drag, startPoint x: 519, startPoint y: 38, endPoint x: 483, endPoint y: 38, distance: 35.9
click at [483, 38] on input "R105940117" at bounding box center [502, 39] width 61 height 12
drag, startPoint x: 512, startPoint y: 40, endPoint x: 432, endPoint y: 40, distance: 79.6
click at [432, 40] on body "Joinery has been updated. Refresh Now Search .a { fill: #1d2019; } Spinner .a {…" at bounding box center [292, 136] width 585 height 273
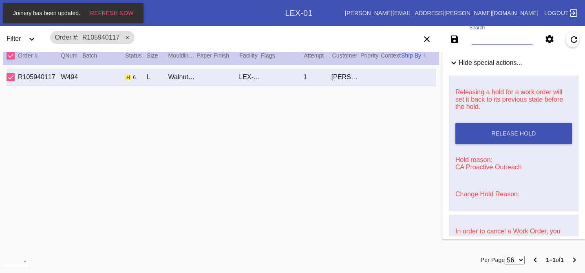
paste input "R448690106"
type input "R448690106"
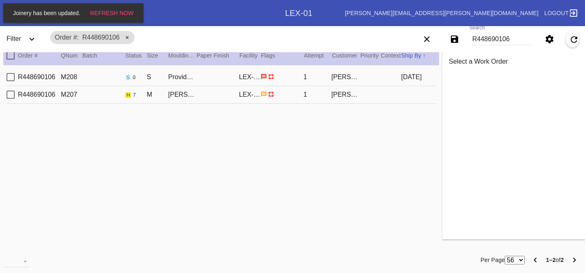
click at [364, 103] on div "R448690106 M207 h 7 M [PERSON_NAME] Slim (Medium) / White LEX-01 1 [PERSON_NAME]" at bounding box center [222, 95] width 430 height 18
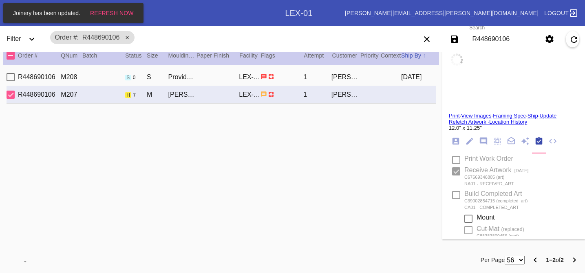
click at [365, 94] on div "R448690106 M207 h 7 M [PERSON_NAME] Slim (Medium) / White LEX-01 1 [PERSON_NAME]" at bounding box center [222, 95] width 430 height 18
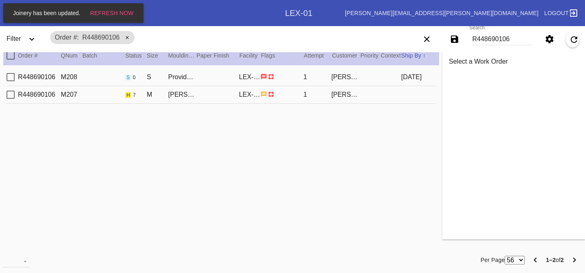
click at [365, 93] on div "R448690106 M207 h 7 M [PERSON_NAME] Slim (Medium) / White LEX-01 1 [PERSON_NAME]" at bounding box center [222, 95] width 430 height 18
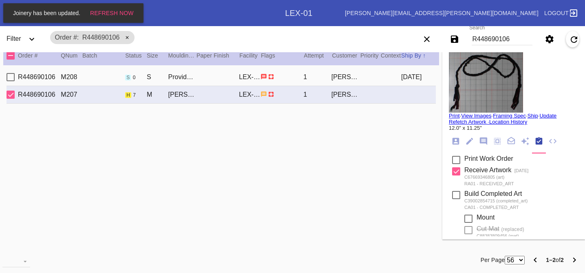
click at [472, 76] on img at bounding box center [486, 81] width 74 height 61
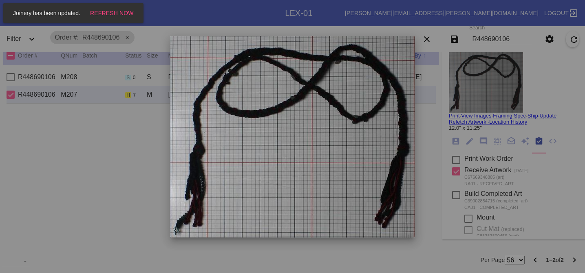
click at [418, 80] on div at bounding box center [292, 136] width 585 height 273
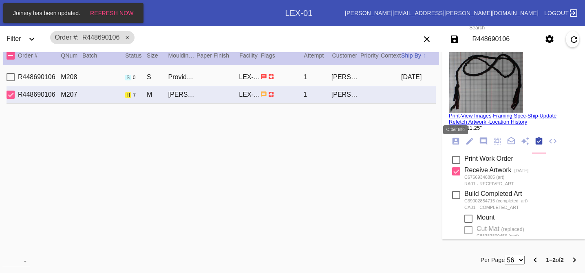
click at [456, 140] on icon "Order Info" at bounding box center [456, 141] width 9 height 9
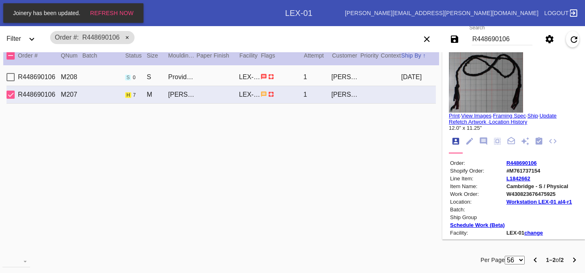
click at [473, 115] on link "View Images" at bounding box center [476, 116] width 30 height 6
drag, startPoint x: 545, startPoint y: 171, endPoint x: 507, endPoint y: 172, distance: 37.9
click at [507, 172] on td "#M761737154" at bounding box center [539, 170] width 66 height 7
copy td "#M761737154"
click at [507, 172] on td "#M761737154" at bounding box center [539, 170] width 66 height 7
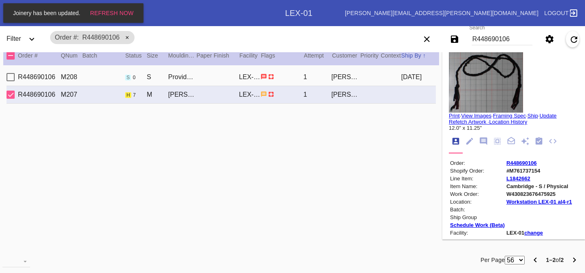
click at [373, 76] on div "R448690106 M208 s 0 S Providence / White LEX-01 1 [PERSON_NAME] [DATE]" at bounding box center [222, 78] width 430 height 18
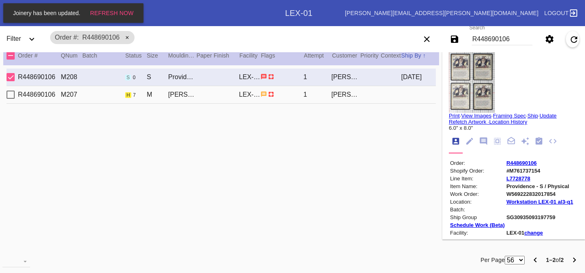
click at [384, 94] on div "R448690106 M207 h 7 M [PERSON_NAME] Slim (Medium) / White LEX-01 1 [PERSON_NAME]" at bounding box center [222, 95] width 430 height 18
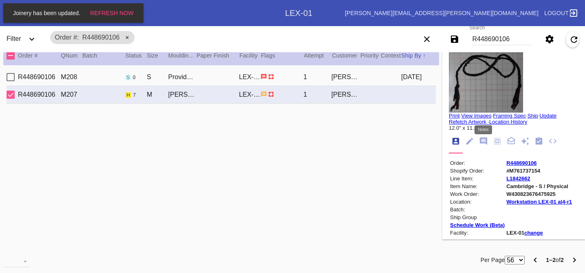
click at [484, 140] on icon "Notes" at bounding box center [483, 141] width 9 height 9
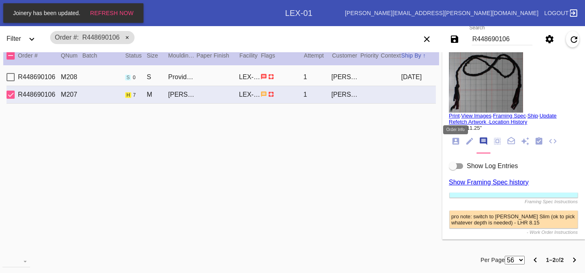
click at [452, 143] on icon "Order Info" at bounding box center [456, 141] width 9 height 9
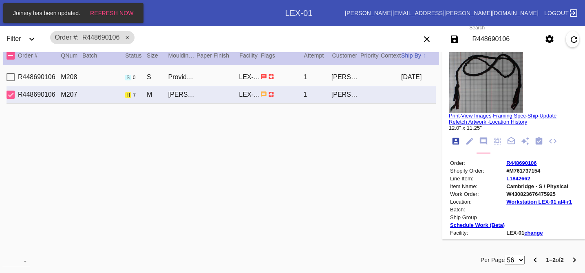
scroll to position [10, 0]
click at [479, 142] on icon "Notes" at bounding box center [483, 141] width 9 height 9
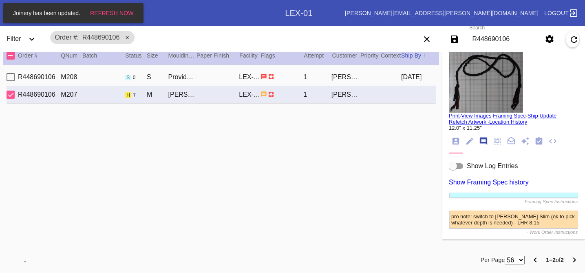
scroll to position [50, 0]
click at [459, 142] on icon "Order Info" at bounding box center [456, 141] width 7 height 7
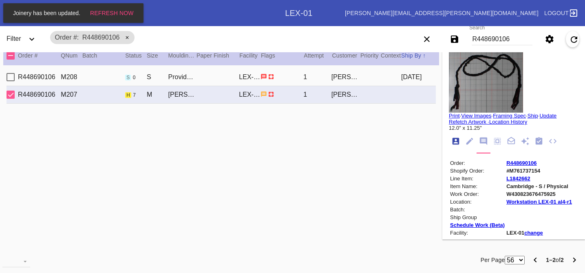
scroll to position [10, 0]
drag, startPoint x: 542, startPoint y: 170, endPoint x: 507, endPoint y: 170, distance: 35.5
click at [507, 170] on td "#M761737154" at bounding box center [539, 170] width 66 height 7
copy td "#M761737154"
click at [507, 170] on td "#M761737154" at bounding box center [539, 170] width 66 height 7
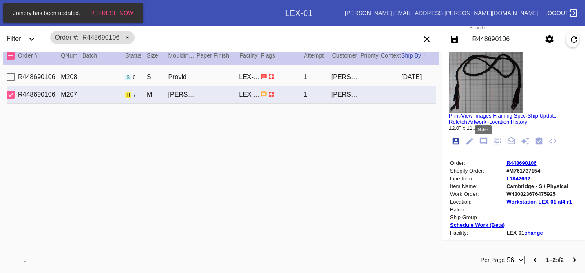
click at [485, 137] on md-tab-item at bounding box center [484, 141] width 14 height 15
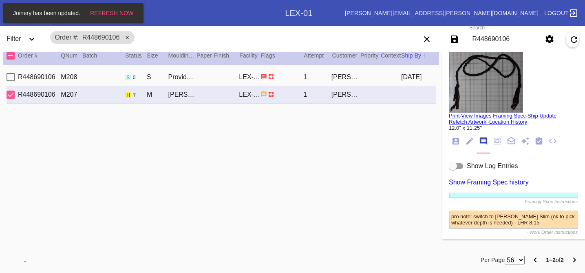
scroll to position [55, 0]
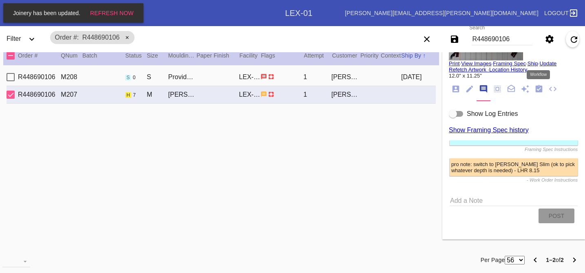
click at [537, 85] on icon "Workflow" at bounding box center [539, 88] width 7 height 7
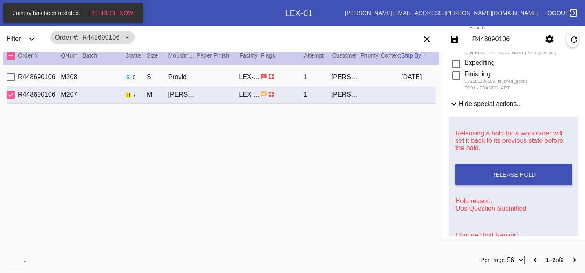
scroll to position [443, 0]
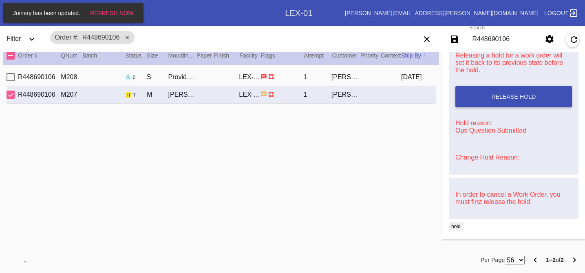
click at [481, 154] on link "Change Hold Reason:" at bounding box center [488, 157] width 64 height 7
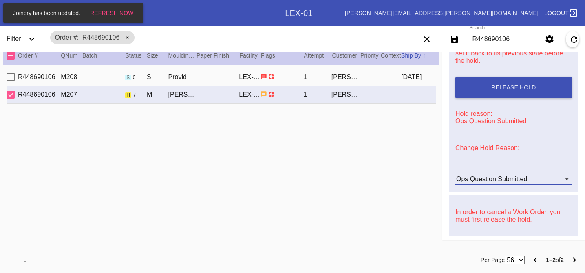
click at [483, 182] on div "Ops Question Submitted" at bounding box center [492, 178] width 71 height 7
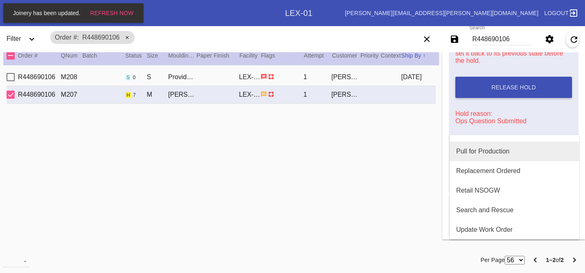
scroll to position [0, 0]
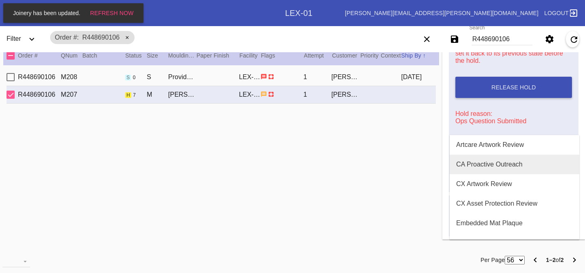
click at [491, 160] on md-option "CA Proactive Outreach" at bounding box center [515, 165] width 130 height 20
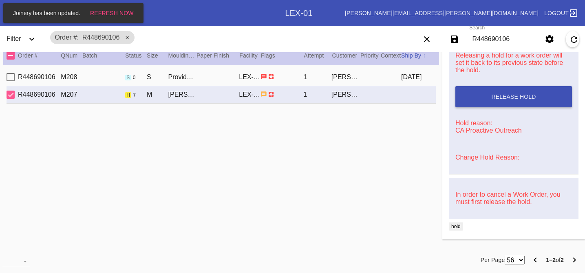
scroll to position [399, 0]
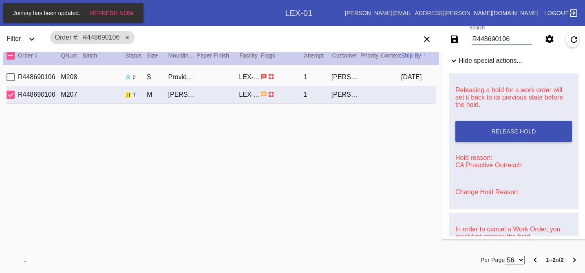
drag, startPoint x: 516, startPoint y: 39, endPoint x: 460, endPoint y: 37, distance: 55.9
click at [460, 37] on div "Save filters to NEW SAVED FILTER All Active Holiday All Retail Stores (Gift & G…" at bounding box center [498, 39] width 176 height 23
paste input "R818974980"
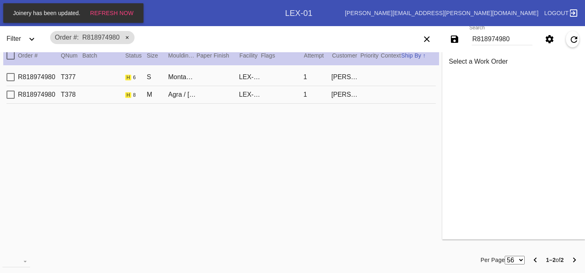
click at [388, 96] on div "R818974980 T378 h 8 M Agra / [PERSON_NAME] [PERSON_NAME]-01 1 [PERSON_NAME]" at bounding box center [222, 95] width 430 height 18
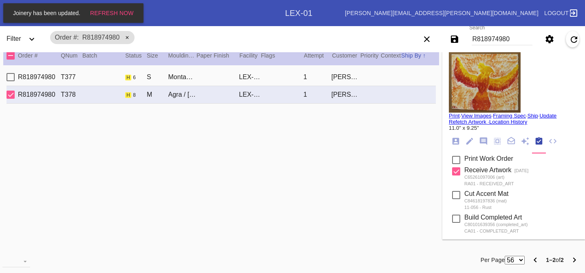
click at [386, 81] on div "R818974980 T377 h 6 S Montauk / Navy LEX-01 1 [PERSON_NAME]" at bounding box center [222, 78] width 430 height 18
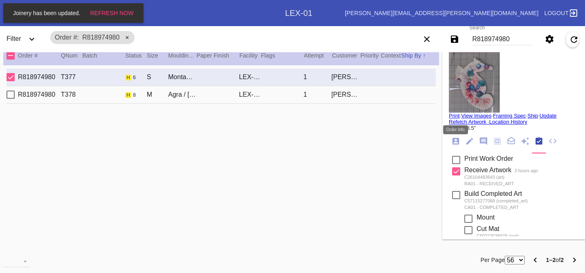
click at [456, 139] on icon "Order Info" at bounding box center [456, 141] width 7 height 7
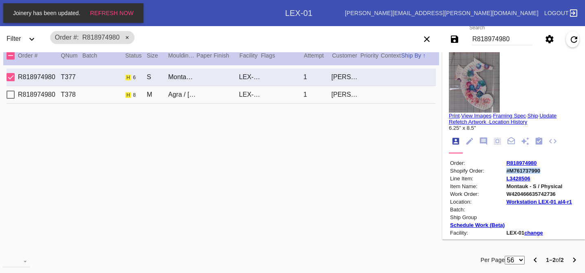
drag, startPoint x: 540, startPoint y: 172, endPoint x: 504, endPoint y: 170, distance: 36.0
click at [504, 170] on tr "Shopify Order: #M761737990" at bounding box center [511, 170] width 123 height 7
copy tr "#M761737990"
click at [504, 170] on td "Shopify Order:" at bounding box center [477, 170] width 55 height 7
click at [481, 73] on img at bounding box center [474, 81] width 51 height 61
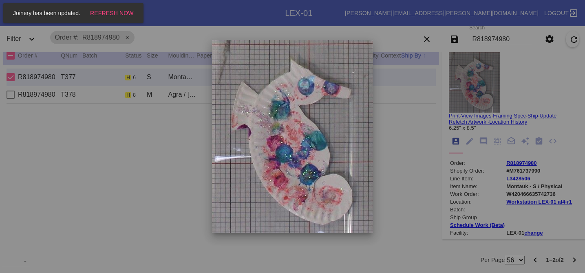
click at [412, 126] on div at bounding box center [292, 136] width 585 height 273
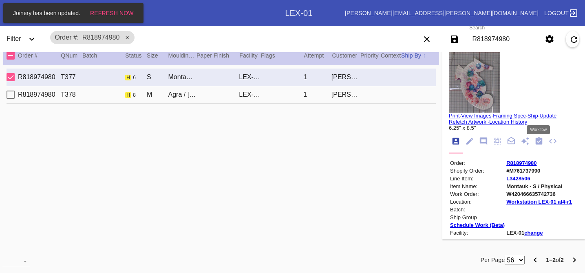
click at [537, 141] on icon "Workflow" at bounding box center [539, 140] width 7 height 7
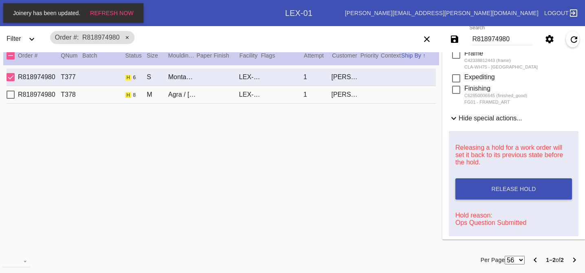
scroll to position [322, 0]
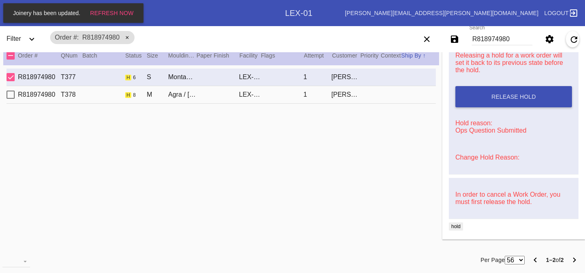
click at [476, 158] on link "Change Hold Reason:" at bounding box center [488, 157] width 64 height 7
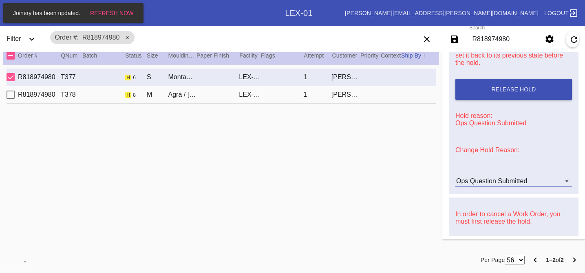
click at [483, 184] on div "Ops Question Submitted" at bounding box center [492, 180] width 71 height 7
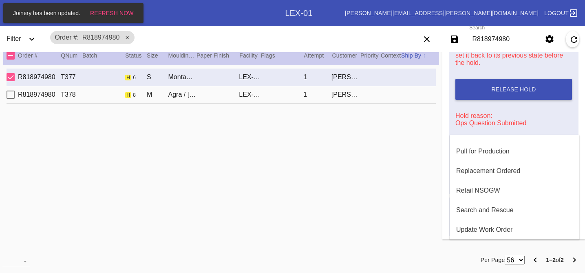
scroll to position [0, 0]
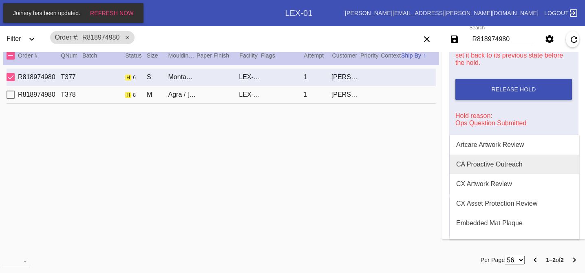
click at [487, 163] on div "CA Proactive Outreach" at bounding box center [490, 164] width 66 height 7
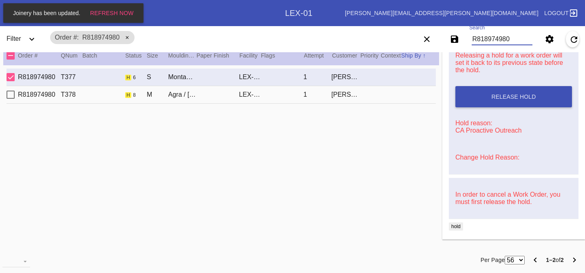
drag, startPoint x: 517, startPoint y: 36, endPoint x: 441, endPoint y: 26, distance: 76.2
click at [441, 26] on div "Filter Order # R818974980 Choose Queue... All Work Orders Pending Color Review …" at bounding box center [292, 39] width 585 height 26
paste input "R376527323"
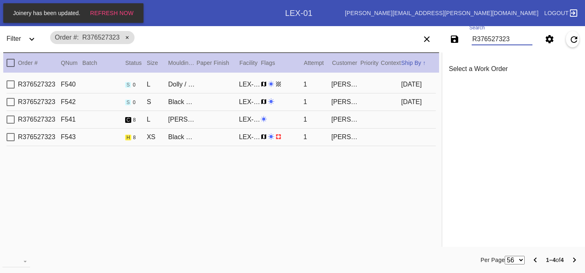
click at [377, 140] on div "R376527323 F543 h 8 XS Black Walnut Round / White LEX-01 1 [PERSON_NAME]" at bounding box center [222, 138] width 430 height 18
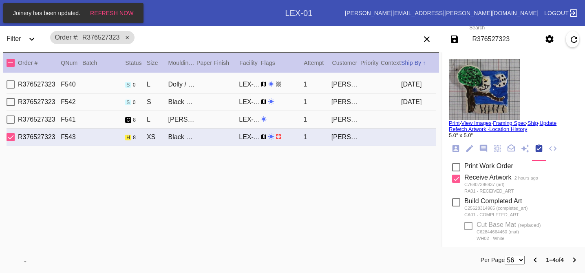
click at [497, 85] on img at bounding box center [484, 89] width 71 height 61
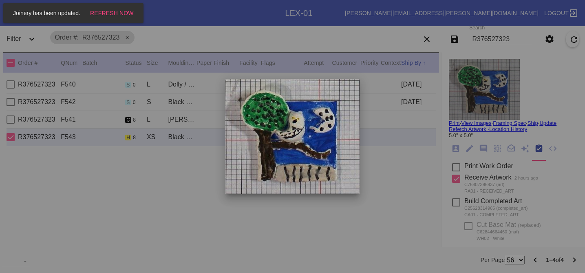
click at [426, 108] on div at bounding box center [292, 136] width 585 height 273
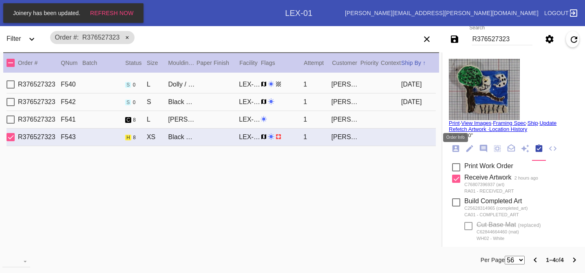
click at [454, 151] on icon "Order Info" at bounding box center [456, 148] width 7 height 7
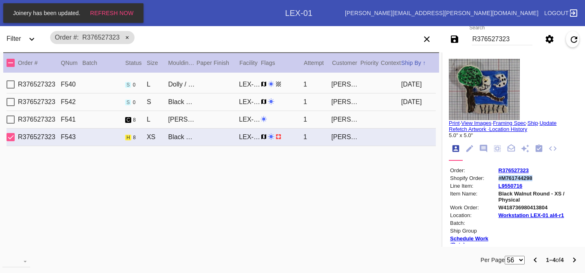
drag, startPoint x: 535, startPoint y: 180, endPoint x: 496, endPoint y: 181, distance: 38.4
click at [496, 181] on tr "Shopify Order: #M761744298" at bounding box center [514, 178] width 128 height 7
copy tr "#M761744298"
click at [496, 181] on td "Shopify Order:" at bounding box center [474, 178] width 48 height 7
click at [350, 124] on div "R376527323 F541 c 8 [PERSON_NAME] Slim / [PERSON_NAME] [PERSON_NAME]-01 1 [PERS…" at bounding box center [222, 120] width 430 height 18
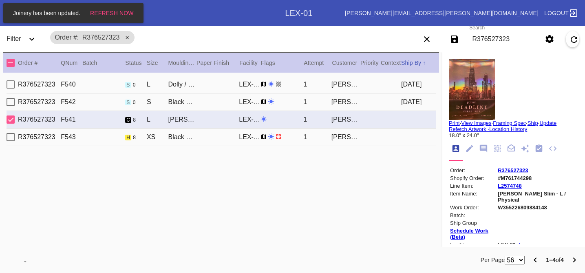
click at [366, 108] on div "R376527323 F542 s 0 S Black Walnut (Gallery) / [PERSON_NAME] [PERSON_NAME]-01 1…" at bounding box center [222, 102] width 430 height 18
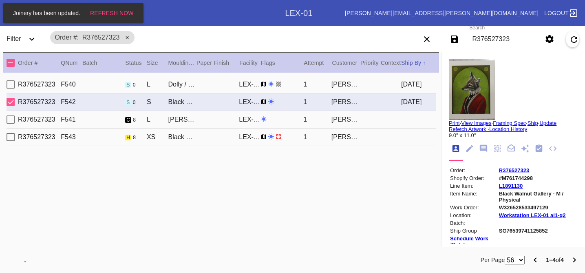
click at [364, 86] on div "R376527323 F540 s 0 L Dolly / Cool White - 8 Ply LEX-01 1 [PERSON_NAME] [DATE]" at bounding box center [222, 85] width 430 height 18
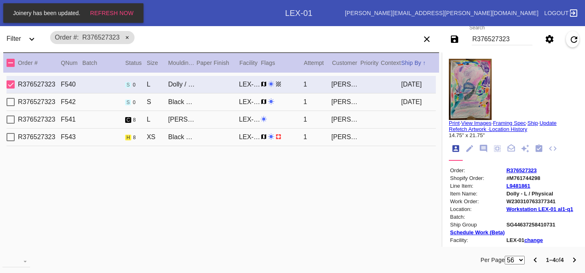
click at [374, 138] on div "R376527323 F543 h 8 XS Black Walnut Round / White LEX-01 1 [PERSON_NAME]" at bounding box center [222, 138] width 430 height 18
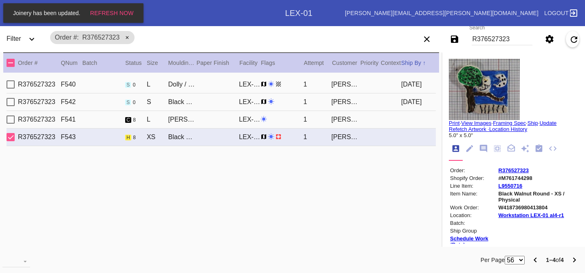
click at [476, 89] on img at bounding box center [484, 89] width 71 height 61
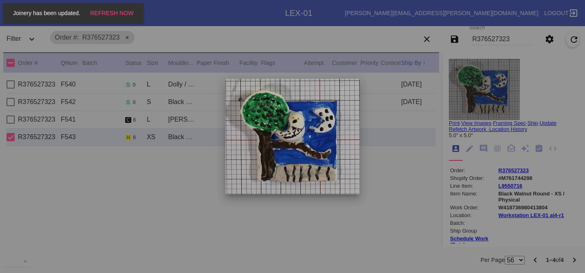
click at [402, 140] on div at bounding box center [292, 136] width 585 height 273
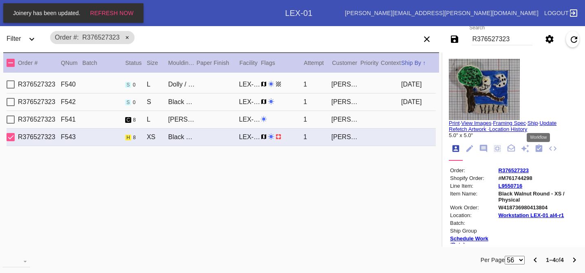
click at [538, 150] on icon "Workflow" at bounding box center [539, 148] width 9 height 9
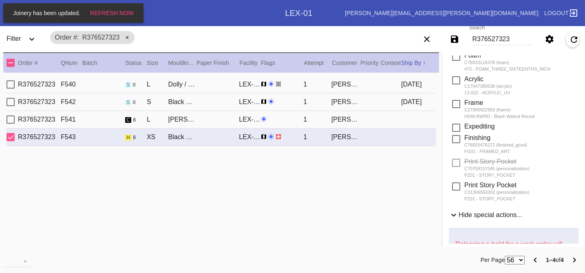
scroll to position [467, 0]
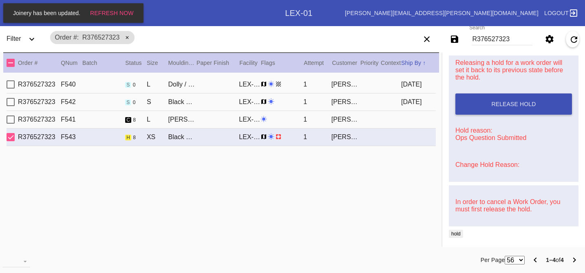
click at [476, 162] on link "Change Hold Reason:" at bounding box center [488, 164] width 64 height 7
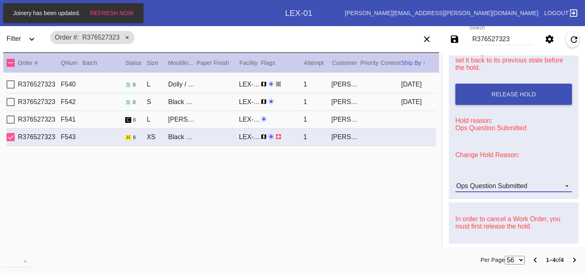
click at [475, 192] on md-select-value "Ops Question Submitted" at bounding box center [514, 186] width 117 height 12
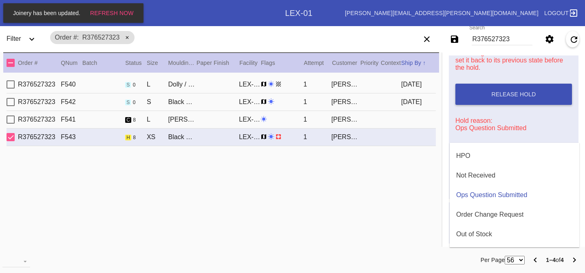
scroll to position [0, 0]
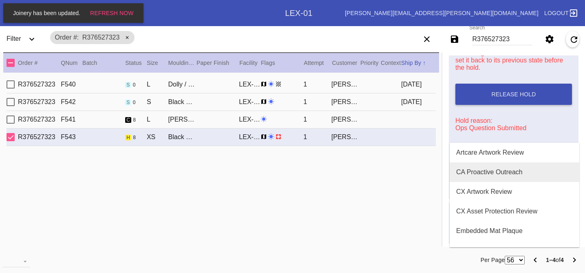
click at [488, 173] on div "CA Proactive Outreach" at bounding box center [490, 171] width 66 height 7
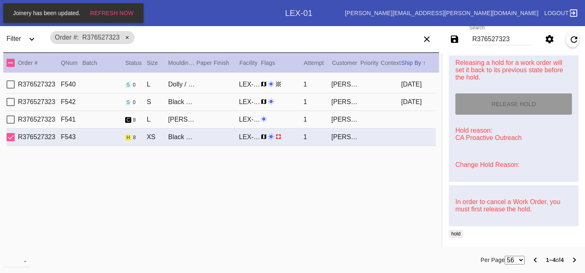
scroll to position [414, 0]
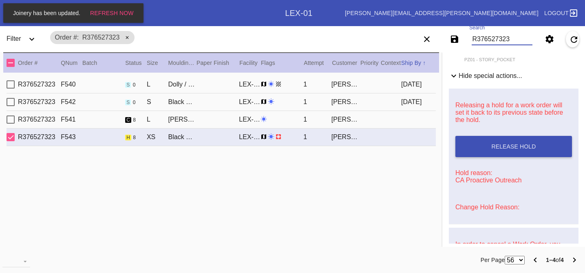
drag, startPoint x: 515, startPoint y: 39, endPoint x: 463, endPoint y: 29, distance: 52.8
click at [463, 29] on div "Save filters to NEW SAVED FILTER All Active Holiday All Retail Stores (Gift & G…" at bounding box center [498, 39] width 176 height 23
paste input "R136205305"
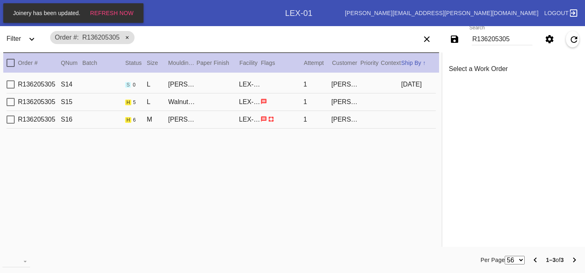
click at [386, 104] on div "R136205305 S15 h 5 L Walnut (Gallery) / Digital White LEX-01 1 Mark Ix" at bounding box center [222, 102] width 430 height 18
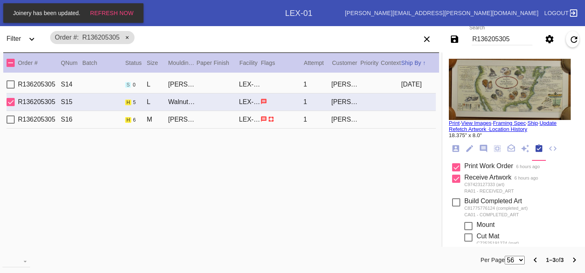
click at [384, 122] on div "R136205305 S16 h 6 M [PERSON_NAME] Slim / White LEX-01 1 [PERSON_NAME]" at bounding box center [222, 120] width 430 height 18
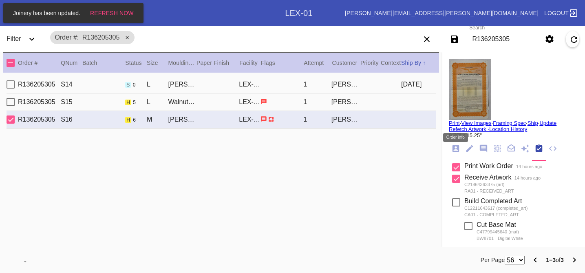
click at [458, 147] on icon "Order Info" at bounding box center [456, 148] width 7 height 7
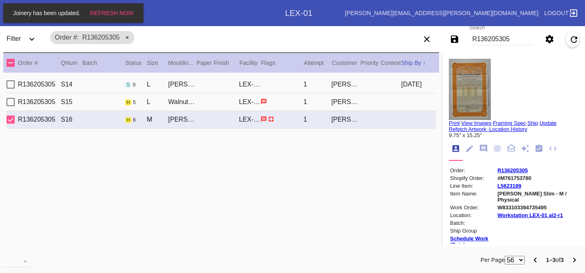
click at [397, 107] on div "R136205305 S15 h 5 L Walnut (Gallery) / Digital White LEX-01 1 Mark Ix" at bounding box center [222, 102] width 430 height 18
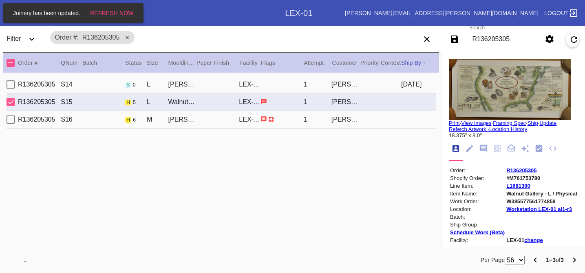
click at [392, 118] on div "R136205305 S16 h 6 M [PERSON_NAME] Slim / White LEX-01 1 [PERSON_NAME]" at bounding box center [222, 120] width 430 height 18
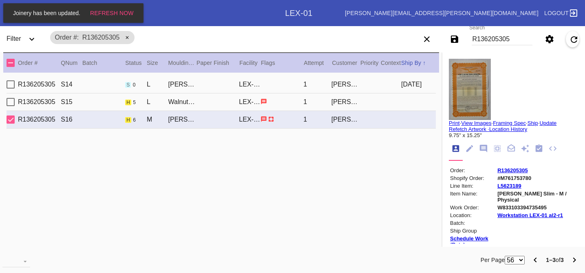
click at [473, 122] on link "View Images" at bounding box center [476, 123] width 30 height 6
drag, startPoint x: 541, startPoint y: 178, endPoint x: 507, endPoint y: 178, distance: 33.9
click at [507, 178] on td "#M761753780" at bounding box center [537, 178] width 81 height 7
copy td "#M761753780"
click at [507, 178] on td "#M761753780" at bounding box center [537, 178] width 81 height 7
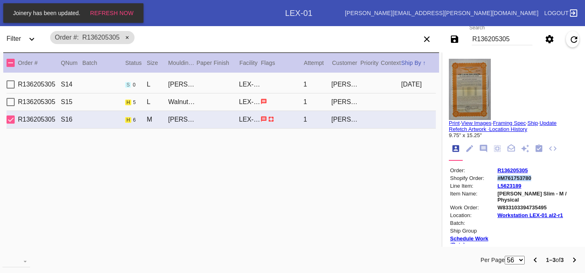
drag, startPoint x: 543, startPoint y: 177, endPoint x: 506, endPoint y: 177, distance: 36.7
click at [506, 177] on td "#M761753780" at bounding box center [537, 178] width 81 height 7
copy td "#M761753780"
click at [506, 177] on td "#M761753780" at bounding box center [537, 178] width 81 height 7
click at [536, 153] on icon "Workflow" at bounding box center [539, 148] width 9 height 9
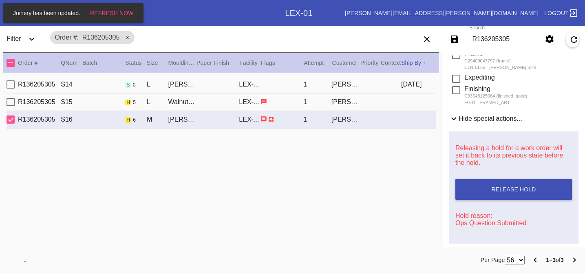
scroll to position [370, 0]
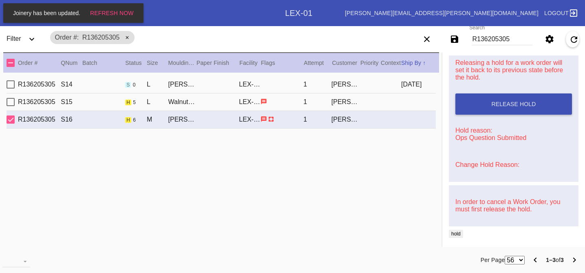
click at [470, 161] on link "Change Hold Reason:" at bounding box center [488, 164] width 64 height 7
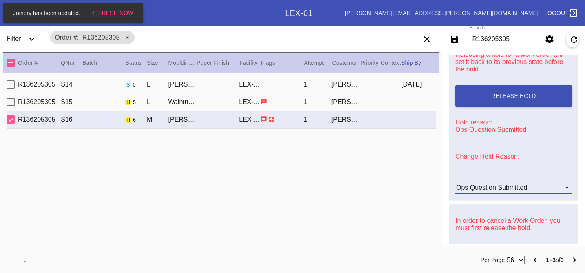
click at [474, 189] on md-select-value "Ops Question Submitted" at bounding box center [514, 188] width 117 height 12
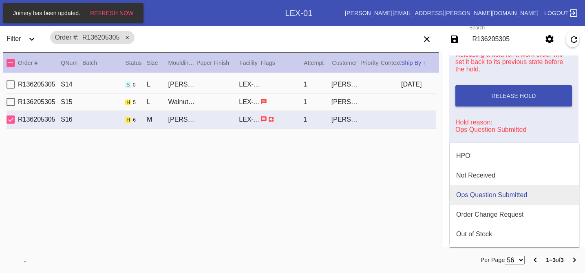
scroll to position [0, 0]
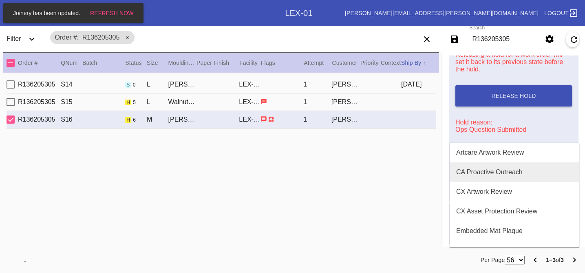
click at [481, 174] on div "CA Proactive Outreach" at bounding box center [490, 171] width 66 height 7
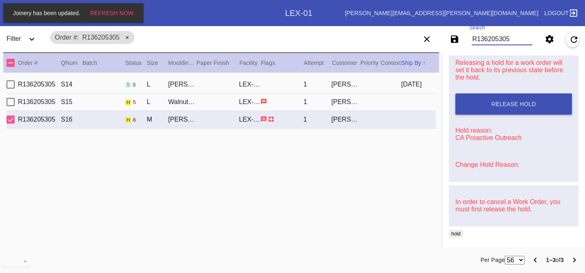
drag, startPoint x: 510, startPoint y: 42, endPoint x: 444, endPoint y: 33, distance: 66.3
click at [444, 33] on div "Save filters to NEW SAVED FILTER All Active Holiday All Retail Stores (Gift & G…" at bounding box center [498, 39] width 176 height 23
paste input "R710088665"
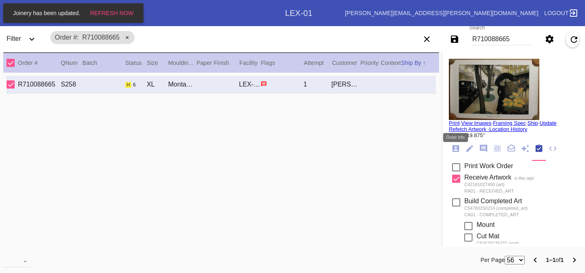
click at [458, 149] on icon "Order Info" at bounding box center [456, 148] width 7 height 7
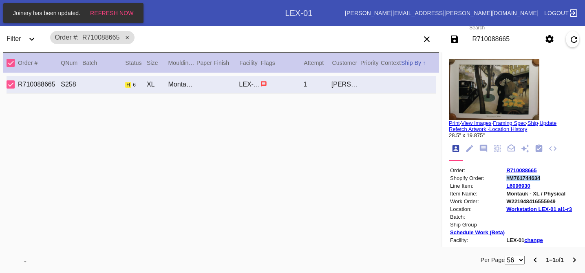
drag, startPoint x: 541, startPoint y: 180, endPoint x: 507, endPoint y: 181, distance: 33.9
click at [507, 181] on td "#M761744634" at bounding box center [539, 178] width 66 height 7
copy td "#M761744634"
click at [507, 181] on td "#M761744634" at bounding box center [539, 178] width 66 height 7
click at [480, 88] on img at bounding box center [494, 89] width 91 height 61
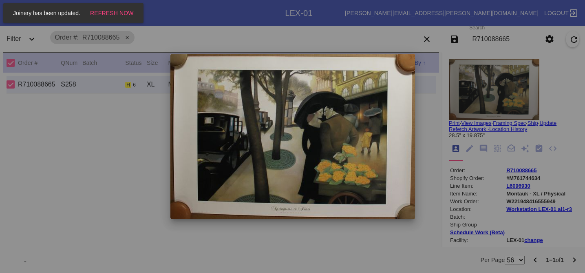
click at [441, 100] on div at bounding box center [292, 136] width 585 height 273
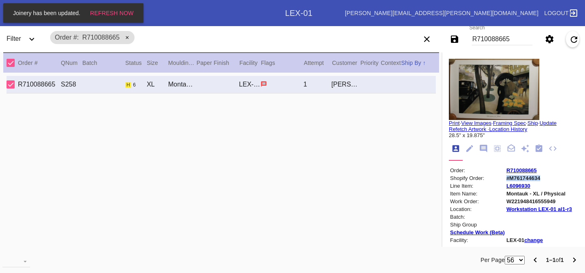
drag, startPoint x: 543, startPoint y: 180, endPoint x: 505, endPoint y: 180, distance: 37.5
click at [505, 180] on table "Order: R710088665 Shopify Order: #M761744634 Line Item: L6096930 Item Name: Mon…" at bounding box center [511, 235] width 124 height 138
click at [539, 151] on icon "Workflow" at bounding box center [539, 147] width 7 height 7
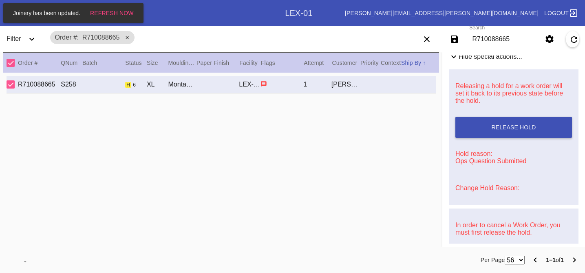
scroll to position [322, 0]
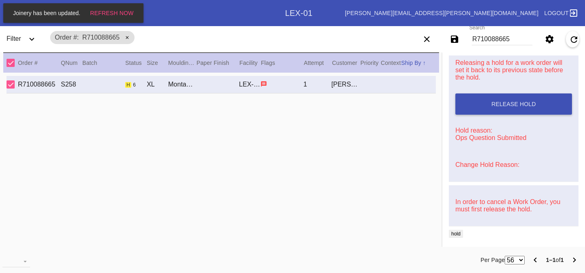
click at [479, 165] on link "Change Hold Reason:" at bounding box center [488, 164] width 64 height 7
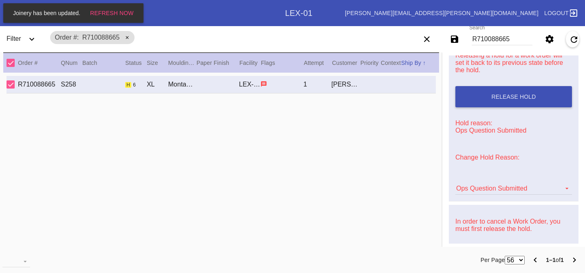
click at [481, 185] on div "Ops Question Submitted Artcare Artwork Review CA Proactive Outreach CX Artwork …" at bounding box center [513, 184] width 123 height 27
click at [481, 195] on md-select-value "Ops Question Submitted" at bounding box center [514, 188] width 117 height 12
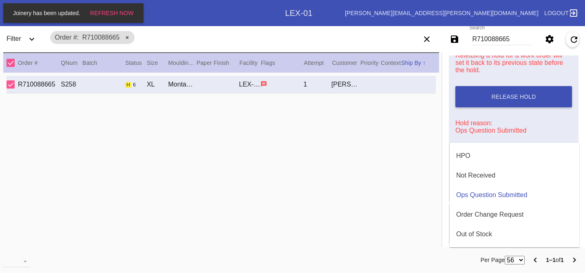
scroll to position [0, 0]
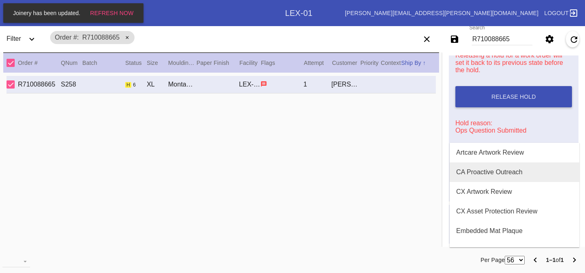
click at [483, 175] on div "CA Proactive Outreach" at bounding box center [490, 171] width 66 height 7
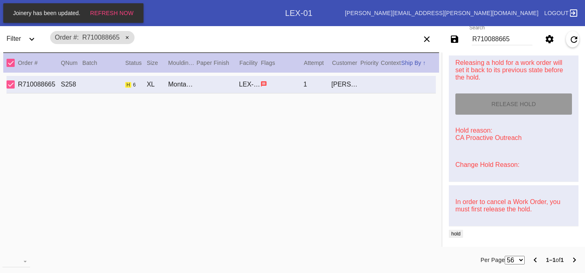
scroll to position [278, 0]
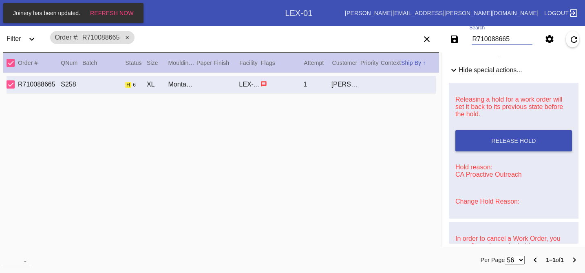
drag, startPoint x: 514, startPoint y: 41, endPoint x: 463, endPoint y: 40, distance: 51.4
click at [463, 40] on div "Save filters to NEW SAVED FILTER All Active Holiday All Retail Stores (Gift & G…" at bounding box center [498, 39] width 176 height 23
paste input "#M761747392"
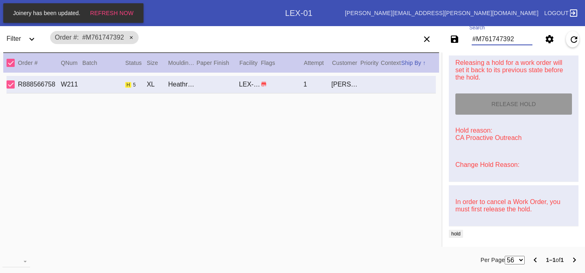
scroll to position [252, 0]
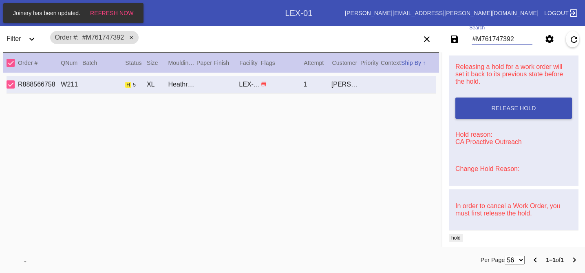
click at [473, 172] on link "Change Hold Reason:" at bounding box center [488, 168] width 64 height 7
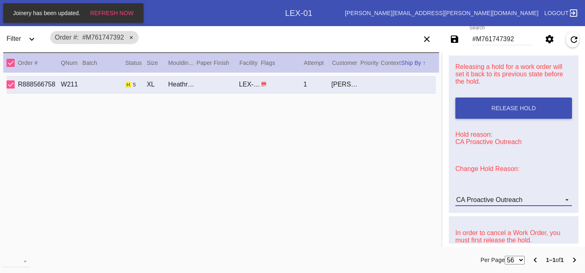
click at [479, 200] on md-select-value "CA Proactive Outreach" at bounding box center [514, 200] width 117 height 12
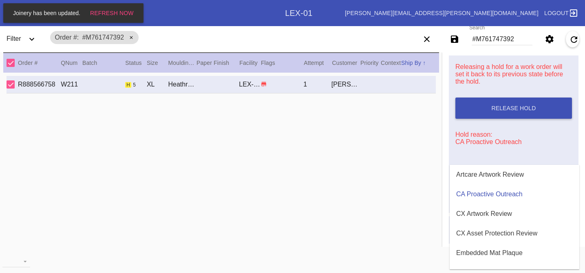
scroll to position [248, 0]
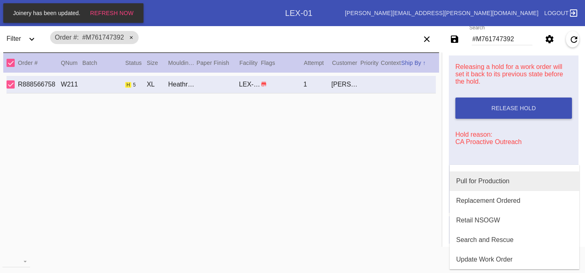
click at [475, 181] on div "Pull for Production" at bounding box center [483, 180] width 53 height 7
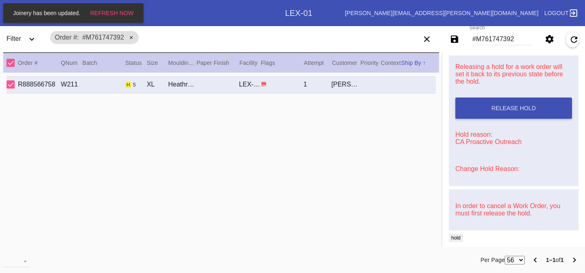
click at [474, 172] on link "Change Hold Reason:" at bounding box center [488, 168] width 64 height 7
